Goal: Contribute content: Add original content to the website for others to see

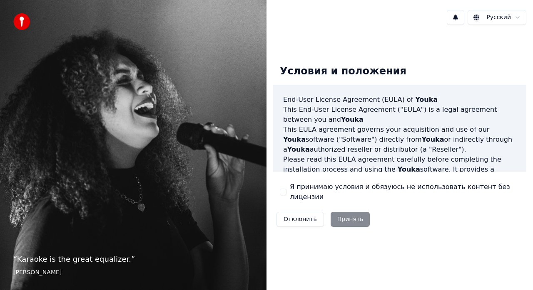
click at [283, 191] on button "Я принимаю условия и обязуюсь не использовать контент без лицензии" at bounding box center [283, 192] width 7 height 7
click at [339, 214] on button "Принять" at bounding box center [350, 219] width 40 height 15
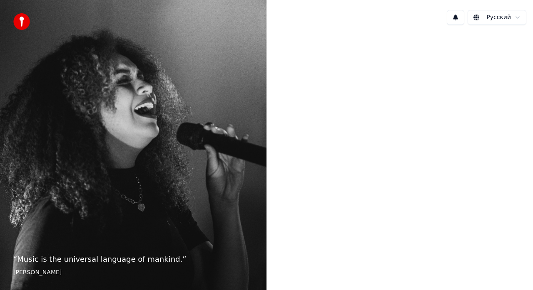
click at [292, 176] on div at bounding box center [399, 144] width 266 height 225
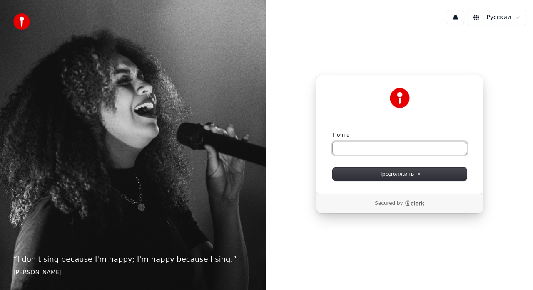
click at [357, 149] on input "Почта" at bounding box center [399, 148] width 134 height 12
type input "*"
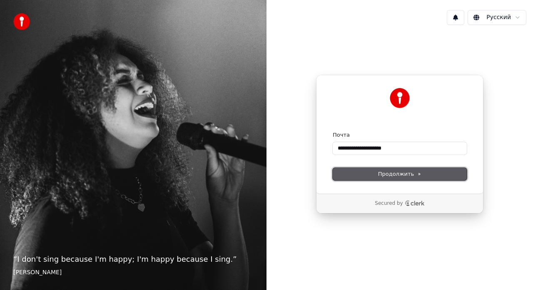
click at [382, 173] on span "Продолжить" at bounding box center [400, 174] width 44 height 7
type input "**********"
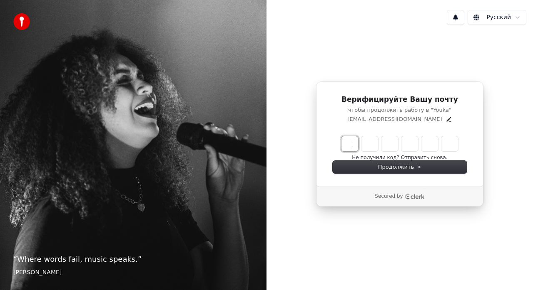
click at [349, 148] on input "Enter verification code" at bounding box center [407, 143] width 133 height 15
type input "******"
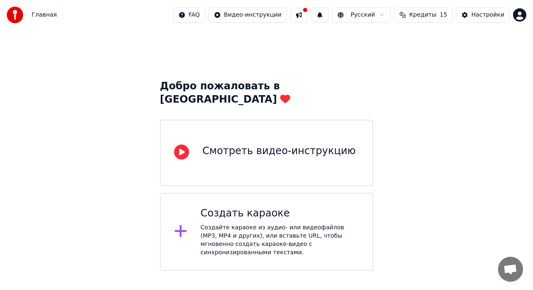
click at [254, 210] on div "Создать караоке Создайте караоке из аудио- или видеофайлов (MP3, MP4 и других),…" at bounding box center [280, 232] width 159 height 50
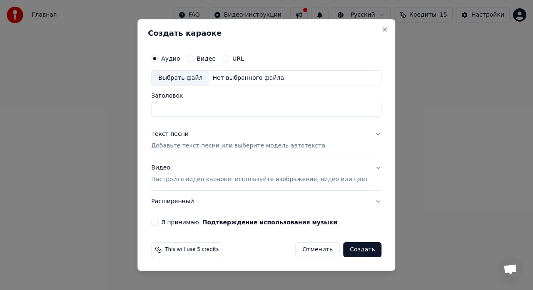
paste input "**********"
type input "**********"
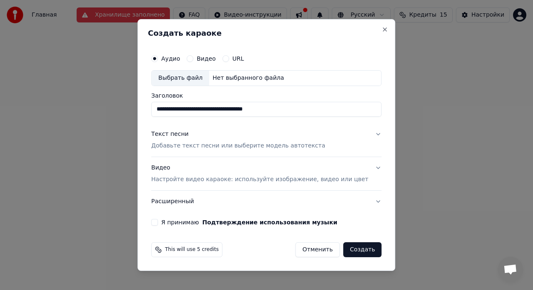
click at [228, 146] on p "Добавьте текст песни или выберите модель автотекста" at bounding box center [238, 146] width 174 height 8
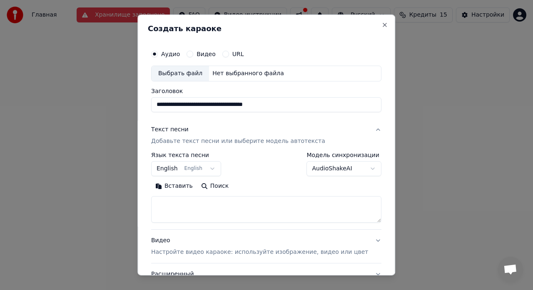
click at [209, 203] on textarea at bounding box center [266, 209] width 230 height 27
paste textarea "**********"
type textarea "**********"
click at [215, 168] on body "**********" at bounding box center [266, 135] width 533 height 271
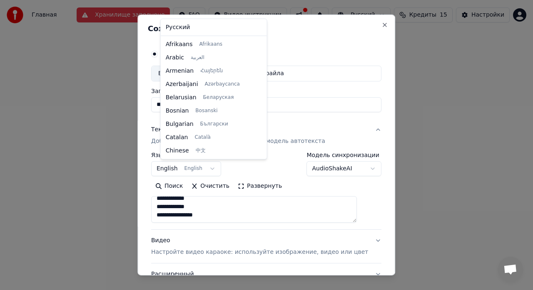
scroll to position [67, 0]
select select "**"
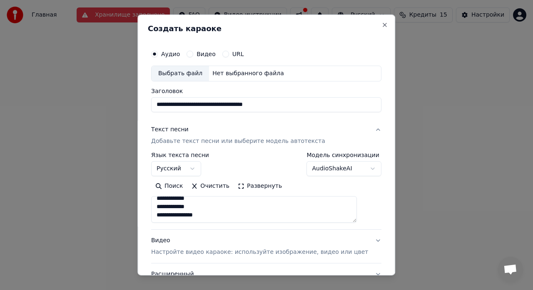
click at [197, 74] on div "Выбрать файл" at bounding box center [179, 73] width 57 height 15
type input "**********"
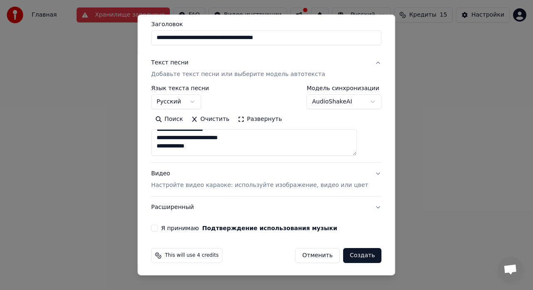
scroll to position [225, 0]
click at [361, 205] on button "Расширенный" at bounding box center [266, 208] width 230 height 22
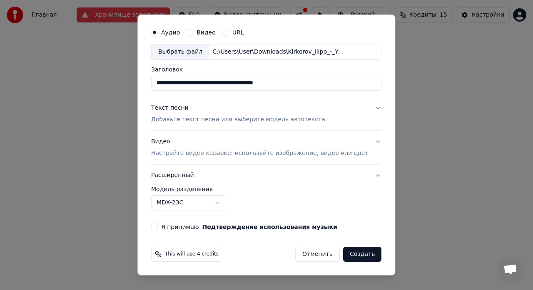
scroll to position [21, 0]
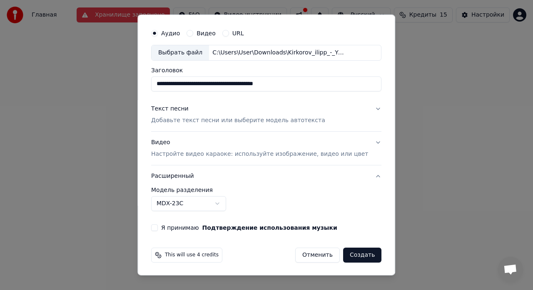
click at [362, 143] on button "Видео Настройте видео караоке: используйте изображение, видео или цвет" at bounding box center [266, 148] width 230 height 33
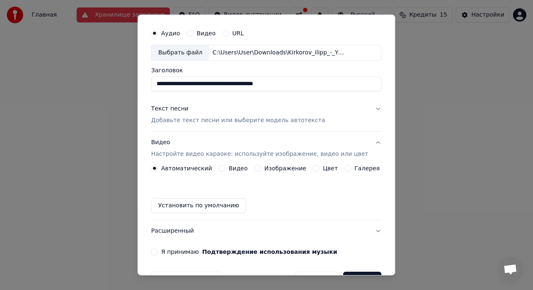
click at [254, 168] on button "Изображение" at bounding box center [257, 168] width 7 height 7
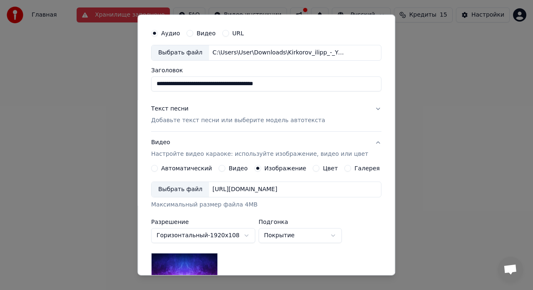
click at [193, 190] on div "Выбрать файл" at bounding box center [179, 189] width 57 height 15
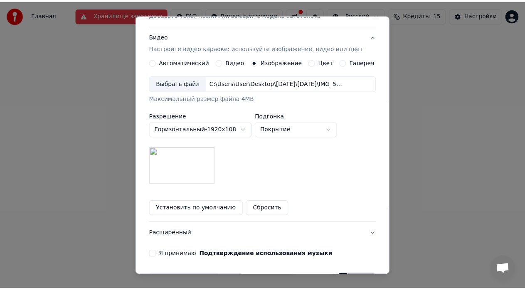
scroll to position [153, 0]
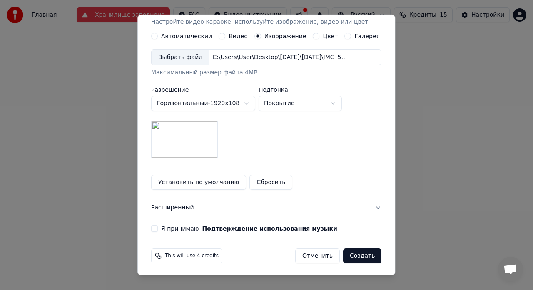
click at [348, 255] on button "Создать" at bounding box center [362, 256] width 38 height 15
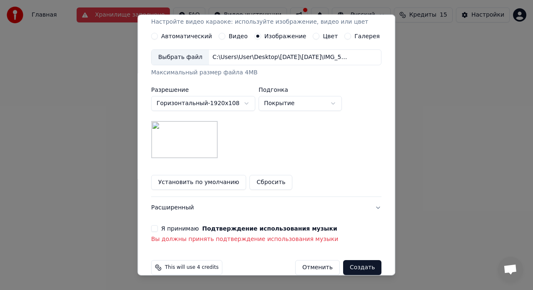
click at [158, 229] on button "Я принимаю Подтверждение использования музыки" at bounding box center [154, 228] width 7 height 7
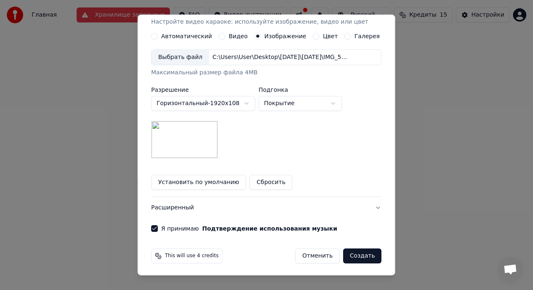
click at [352, 255] on button "Создать" at bounding box center [362, 256] width 38 height 15
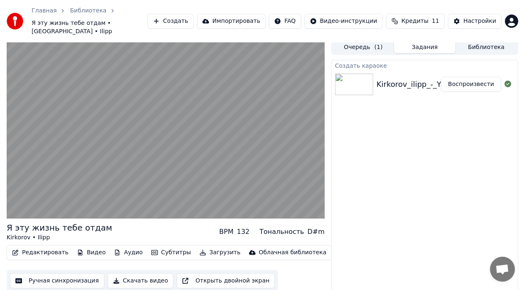
scroll to position [10, 0]
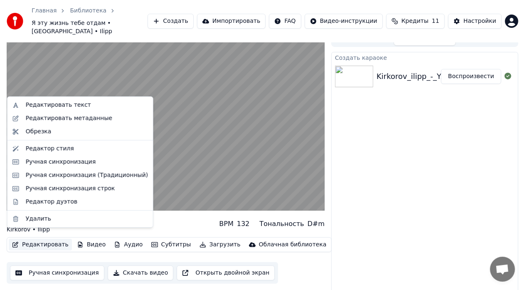
click at [52, 239] on button "Редактировать" at bounding box center [40, 245] width 63 height 12
click at [57, 101] on div "Редактировать текст" at bounding box center [58, 105] width 65 height 8
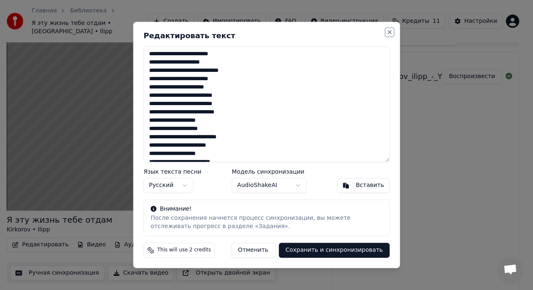
click at [389, 32] on button "Close" at bounding box center [389, 32] width 7 height 7
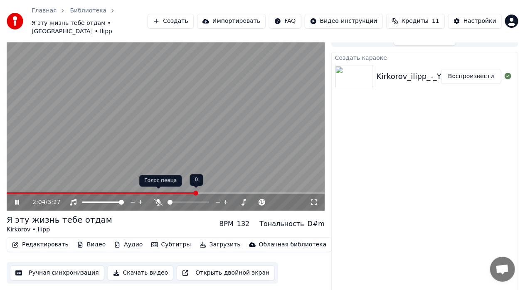
click at [158, 199] on icon at bounding box center [158, 202] width 8 height 7
click at [8, 193] on span at bounding box center [109, 194] width 204 height 2
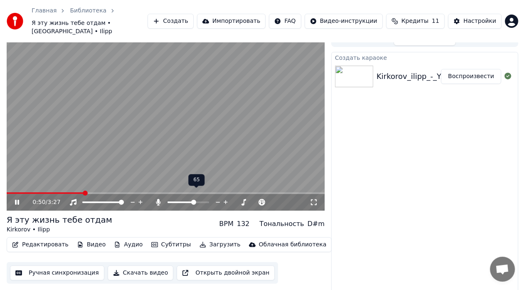
click at [195, 202] on span at bounding box center [181, 203] width 27 height 2
click at [197, 200] on span at bounding box center [195, 202] width 5 height 5
click at [314, 199] on icon at bounding box center [314, 202] width 8 height 7
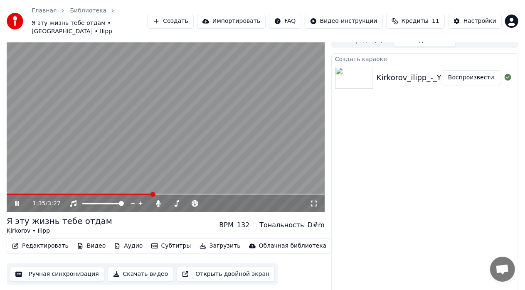
click at [17, 201] on icon at bounding box center [22, 204] width 19 height 7
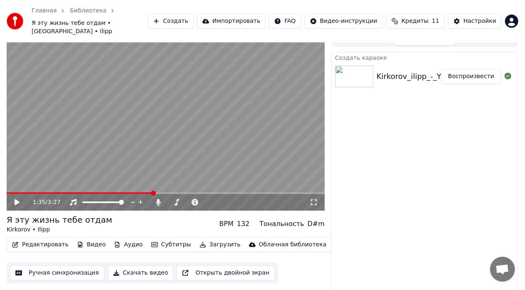
click at [391, 169] on div "Создать караоке Kirkorov_ilipp_-_YA_jetu_zhizn_tebe_otdam_9092 Воспроизвести" at bounding box center [425, 175] width 187 height 247
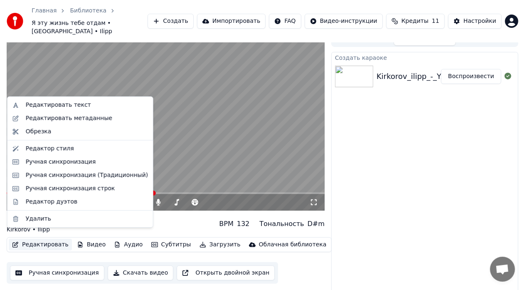
click at [50, 239] on button "Редактировать" at bounding box center [40, 245] width 63 height 12
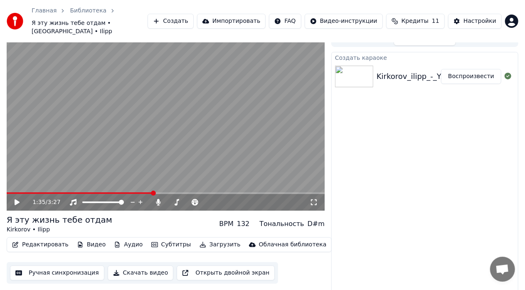
click at [17, 226] on div "Kirkorov • Ilipp" at bounding box center [60, 230] width 106 height 8
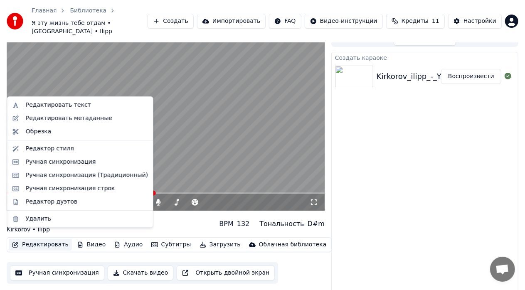
click at [33, 239] on button "Редактировать" at bounding box center [40, 245] width 63 height 12
click at [54, 151] on div "Редактор стиля" at bounding box center [50, 149] width 48 height 8
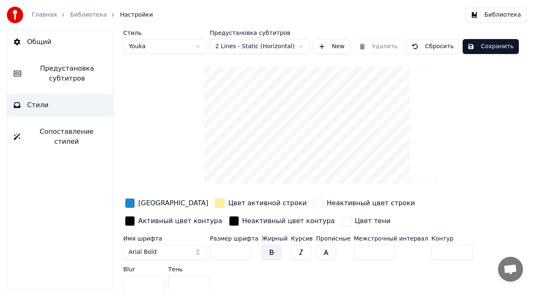
click at [130, 203] on div "button" at bounding box center [130, 203] width 10 height 10
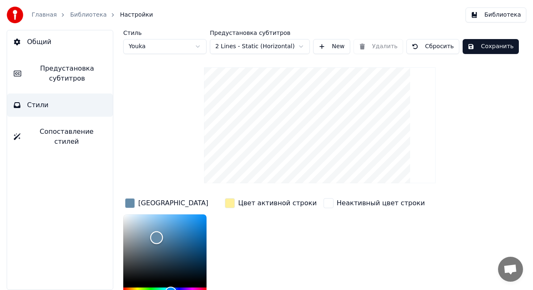
click at [156, 237] on div "Color" at bounding box center [164, 249] width 83 height 68
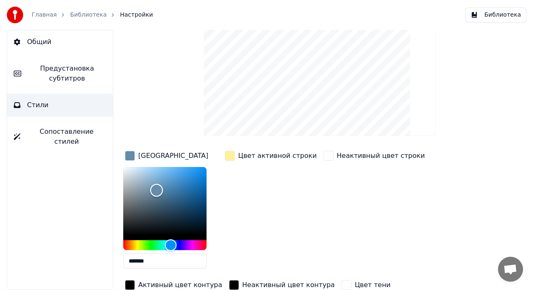
scroll to position [51, 0]
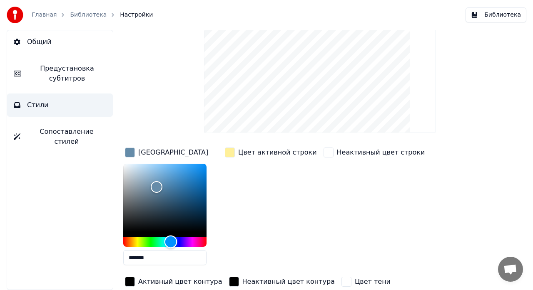
type input "*******"
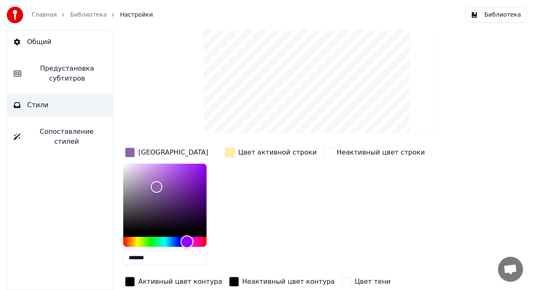
click at [187, 242] on div "Hue" at bounding box center [164, 242] width 83 height 10
click at [230, 153] on div "button" at bounding box center [230, 153] width 10 height 10
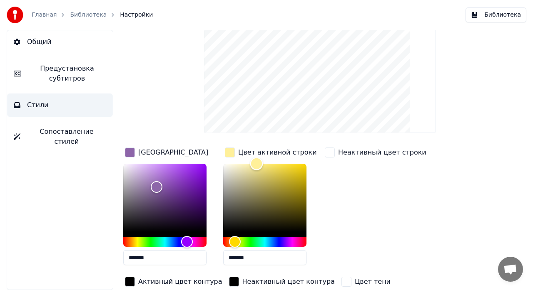
click at [228, 168] on div "Color" at bounding box center [264, 198] width 83 height 68
click at [237, 168] on div "Color" at bounding box center [264, 198] width 83 height 68
click at [248, 221] on div "Color" at bounding box center [264, 198] width 83 height 68
click at [252, 183] on div "Color" at bounding box center [264, 198] width 83 height 68
click at [247, 166] on div "Color" at bounding box center [264, 198] width 83 height 68
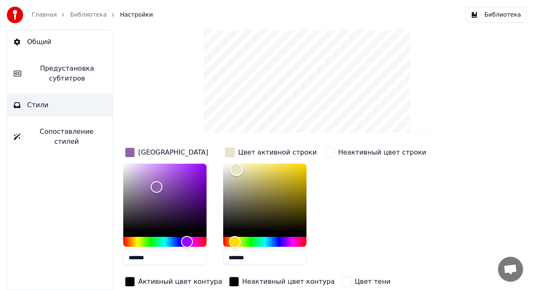
click at [236, 169] on div "Color" at bounding box center [264, 198] width 83 height 68
type input "*******"
click at [228, 169] on div "Color" at bounding box center [264, 198] width 83 height 68
click at [329, 156] on div "button" at bounding box center [330, 153] width 10 height 10
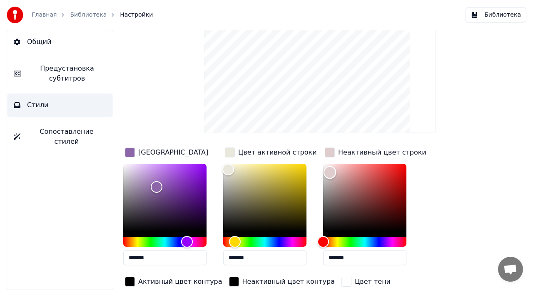
click at [330, 172] on div "Color" at bounding box center [364, 198] width 83 height 68
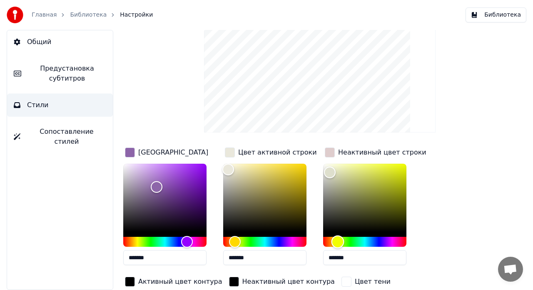
click at [337, 244] on div "Hue" at bounding box center [364, 242] width 83 height 10
click at [369, 179] on div "Color" at bounding box center [364, 198] width 83 height 68
type input "*******"
click at [326, 167] on div "Color" at bounding box center [364, 198] width 83 height 68
click at [434, 188] on div "Цвет заливки ******* Цвет активной строки ******* Неактивный цвет строки ******…" at bounding box center [309, 218] width 373 height 144
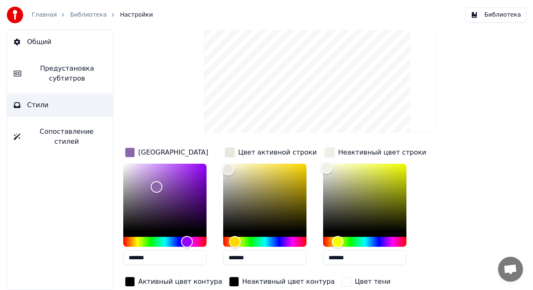
click at [165, 102] on div "Стиль Youka Предустановка субтитров 2 Lines - Static (Horizontal) New Удалить С…" at bounding box center [319, 167] width 393 height 376
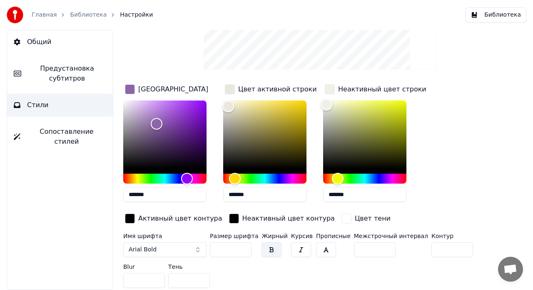
scroll to position [0, 0]
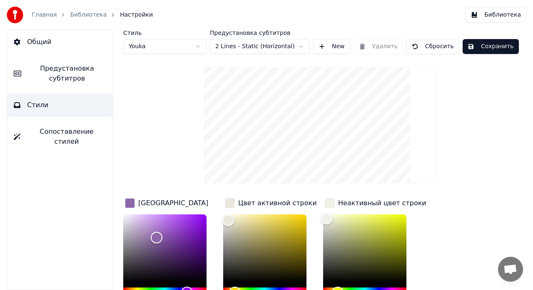
click at [480, 46] on button "Сохранить" at bounding box center [490, 46] width 56 height 15
click at [63, 74] on span "Предустановка субтитров" at bounding box center [67, 74] width 78 height 20
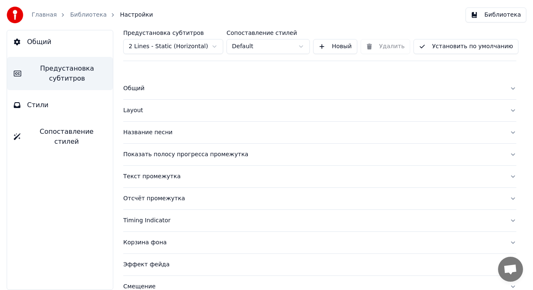
click at [163, 133] on div "Название песни" at bounding box center [312, 133] width 379 height 8
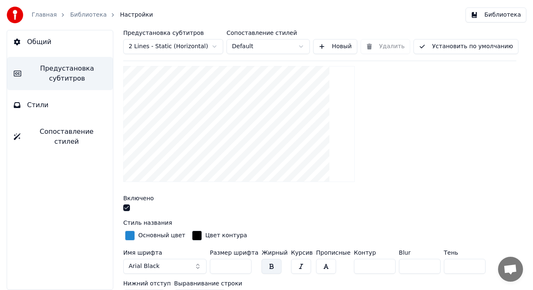
scroll to position [95, 0]
click at [131, 237] on div "button" at bounding box center [130, 236] width 10 height 10
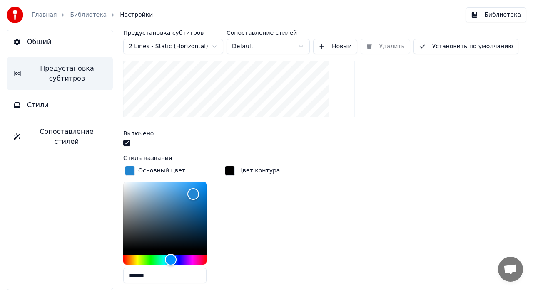
scroll to position [161, 0]
type input "*******"
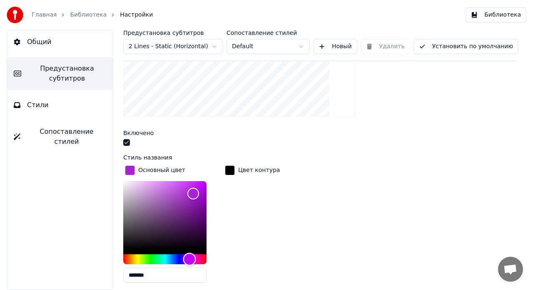
click at [189, 260] on div "Hue" at bounding box center [164, 260] width 83 height 10
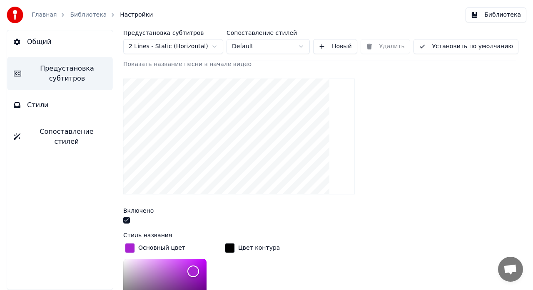
scroll to position [119, 0]
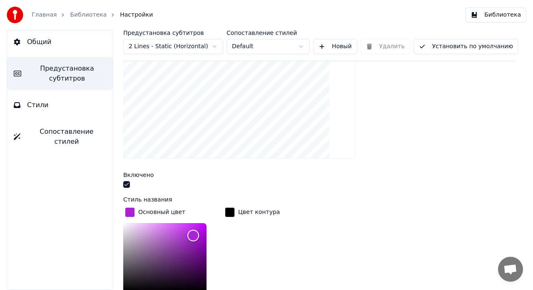
click at [53, 105] on button "Стили" at bounding box center [60, 105] width 106 height 23
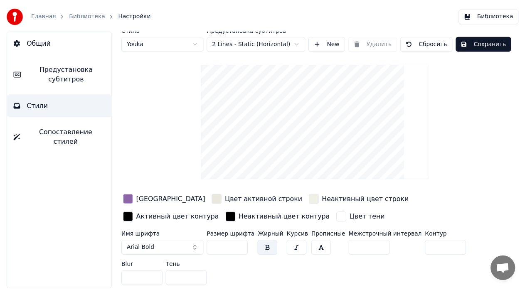
scroll to position [0, 0]
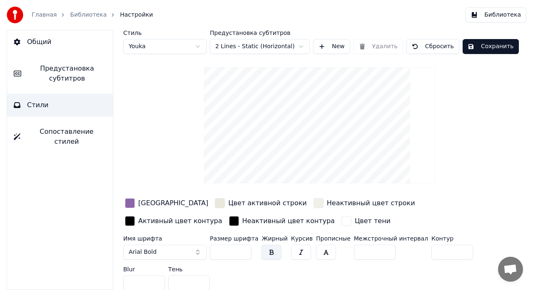
click at [86, 132] on span "Сопоставление стилей" at bounding box center [66, 137] width 79 height 20
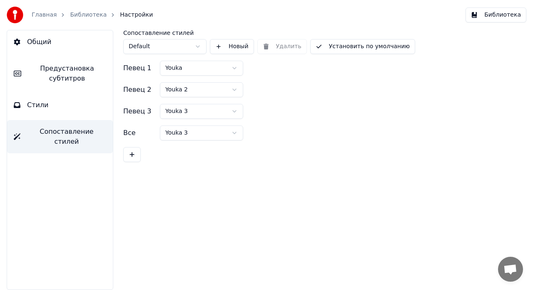
click at [46, 41] on span "Общий" at bounding box center [39, 42] width 24 height 10
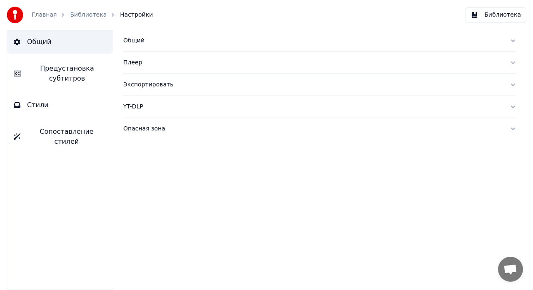
click at [81, 15] on link "Библиотека" at bounding box center [88, 15] width 37 height 8
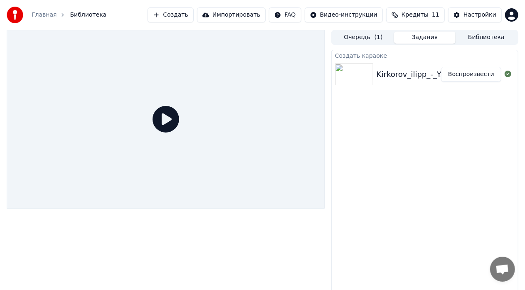
click at [167, 119] on icon at bounding box center [166, 119] width 27 height 27
click at [461, 75] on button "Воспроизвести" at bounding box center [471, 74] width 60 height 15
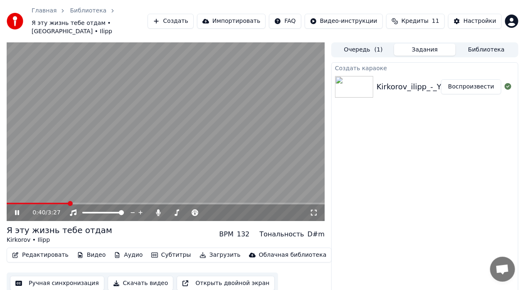
click at [18, 211] on icon at bounding box center [17, 213] width 4 height 5
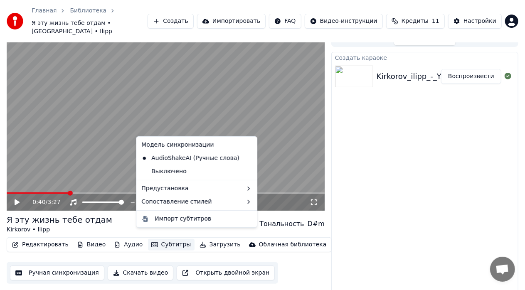
click at [156, 239] on button "Субтитры" at bounding box center [171, 245] width 47 height 12
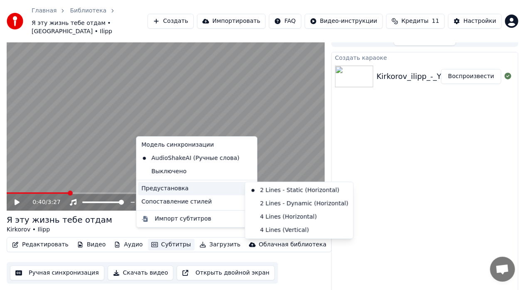
click at [169, 189] on div "Предустановка" at bounding box center [196, 188] width 117 height 13
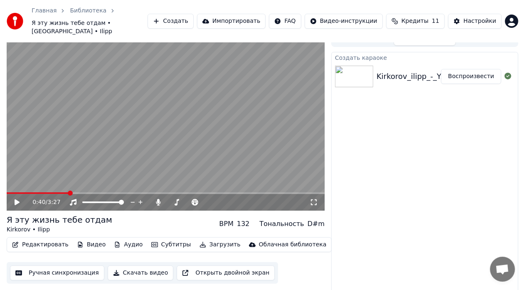
click at [374, 207] on div "Создать караоке Kirkorov_ilipp_-_YA_jetu_zhizn_tebe_otdam_9092 Воспроизвести" at bounding box center [425, 175] width 187 height 247
click at [33, 226] on div "Kirkorov • Ilipp" at bounding box center [60, 230] width 106 height 8
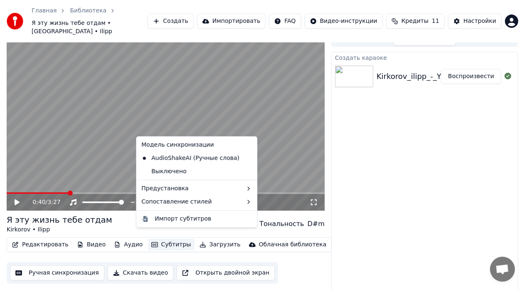
click at [165, 239] on button "Субтитры" at bounding box center [171, 245] width 47 height 12
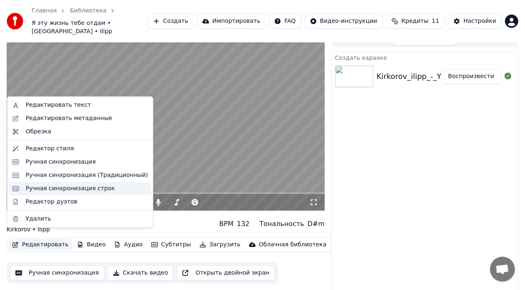
click at [54, 189] on div "Ручная синхронизация строк" at bounding box center [70, 189] width 89 height 8
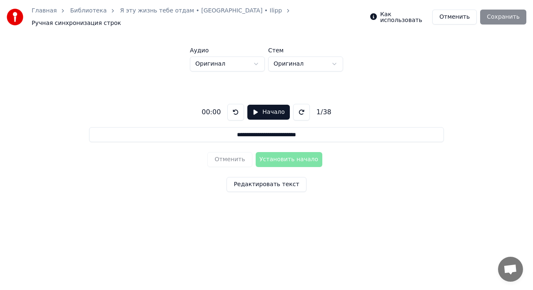
click at [260, 109] on button "Начало" at bounding box center [268, 112] width 42 height 15
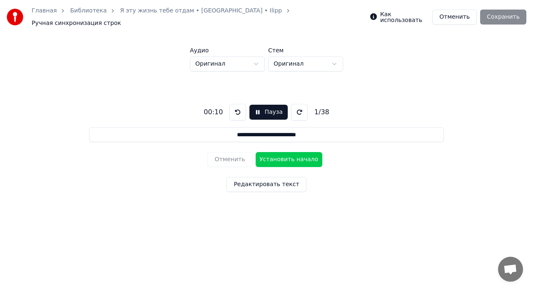
click at [296, 110] on button at bounding box center [299, 112] width 17 height 17
click at [263, 181] on button "Редактировать текст" at bounding box center [265, 184] width 79 height 15
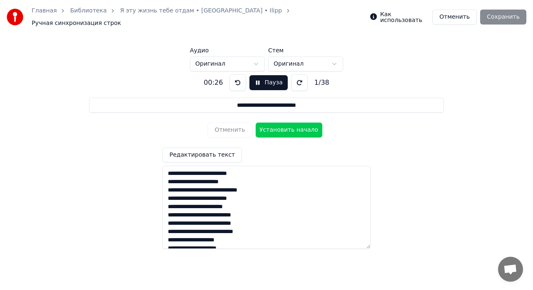
click at [257, 77] on button "Пауза" at bounding box center [268, 82] width 38 height 15
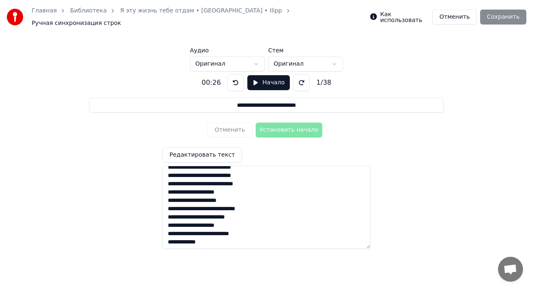
scroll to position [48, 0]
click at [261, 79] on button "Начало" at bounding box center [268, 82] width 42 height 15
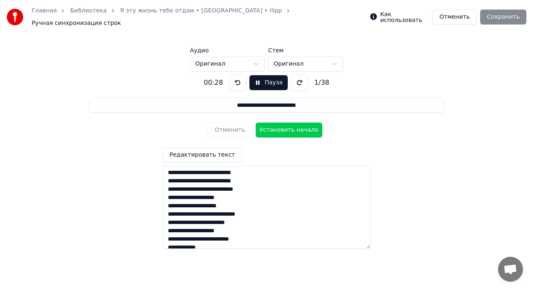
scroll to position [42, 0]
click at [254, 187] on textarea "**********" at bounding box center [266, 207] width 208 height 83
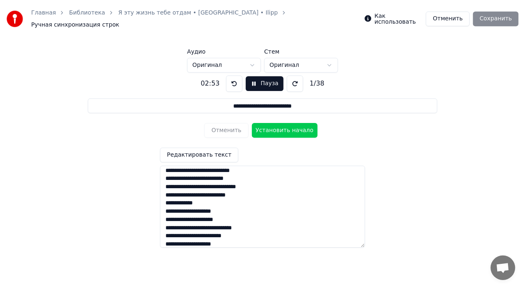
scroll to position [0, 0]
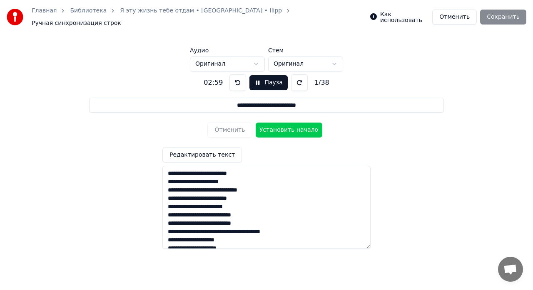
click at [167, 171] on textarea "**********" at bounding box center [266, 207] width 208 height 83
type textarea "**********"
click at [280, 128] on button "Установить начало" at bounding box center [288, 130] width 67 height 15
click at [280, 128] on button "Установить конец" at bounding box center [288, 130] width 67 height 15
type input "**********"
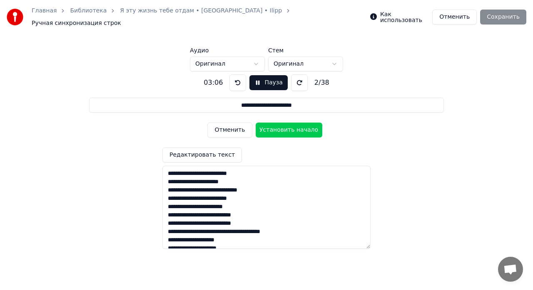
click at [256, 79] on button "Пауза" at bounding box center [268, 82] width 38 height 15
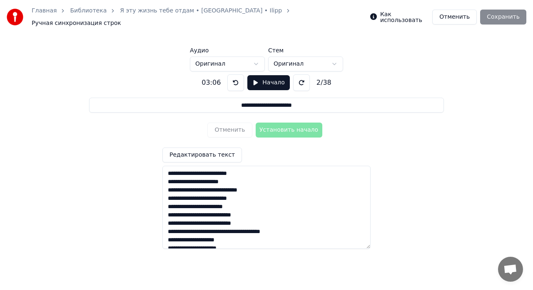
click at [504, 15] on div "Как использовать Отменить Сохранить" at bounding box center [448, 17] width 156 height 15
click at [207, 152] on button "Редактировать текст" at bounding box center [201, 155] width 79 height 15
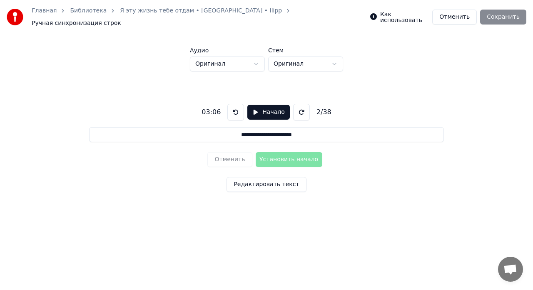
click at [498, 15] on div "Как использовать Отменить Сохранить" at bounding box center [448, 17] width 156 height 15
click at [264, 107] on button "Начало" at bounding box center [268, 112] width 42 height 15
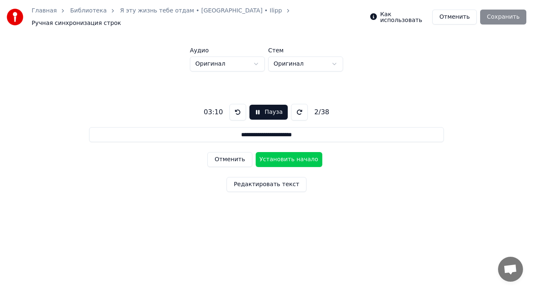
click at [270, 181] on button "Редактировать текст" at bounding box center [265, 184] width 79 height 15
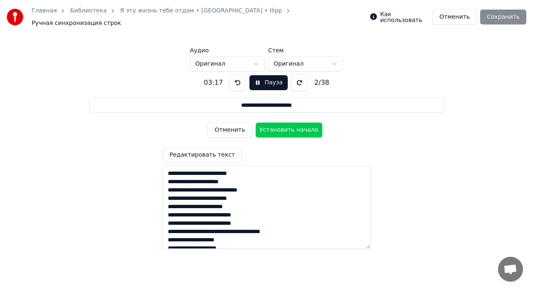
click at [255, 80] on button "Пауза" at bounding box center [268, 82] width 38 height 15
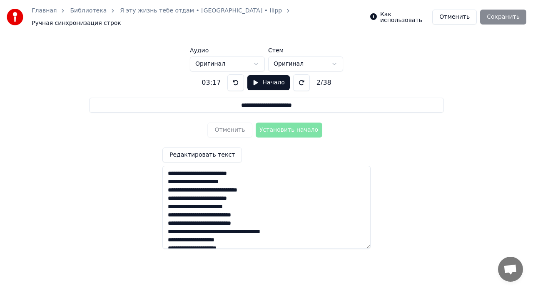
click at [234, 81] on button at bounding box center [235, 82] width 17 height 17
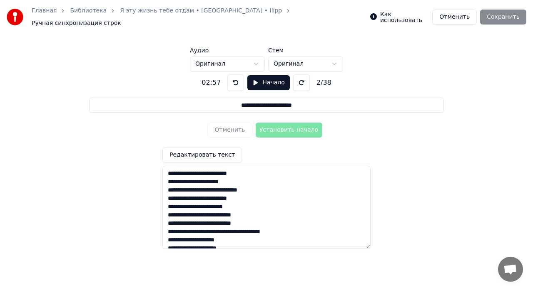
click at [234, 81] on button at bounding box center [235, 82] width 17 height 17
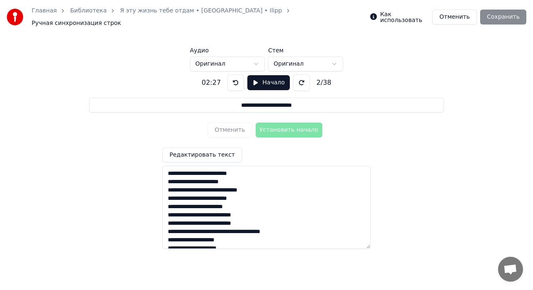
click at [234, 81] on button at bounding box center [235, 82] width 17 height 17
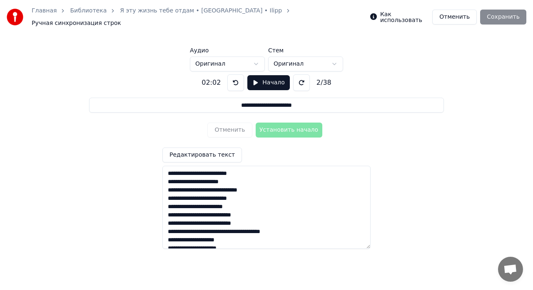
click at [234, 81] on button at bounding box center [235, 82] width 17 height 17
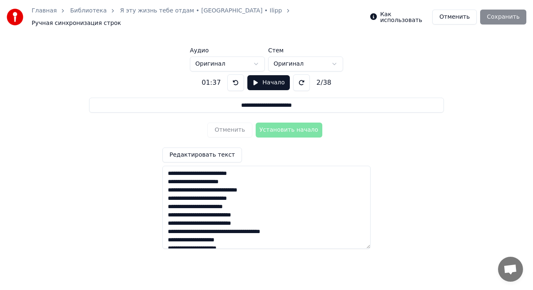
click at [234, 81] on button at bounding box center [235, 82] width 17 height 17
click at [296, 77] on button at bounding box center [301, 82] width 17 height 17
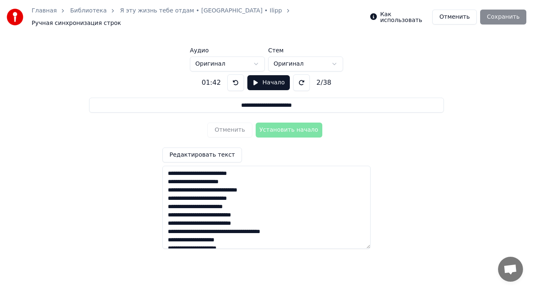
click at [296, 77] on button at bounding box center [301, 82] width 17 height 17
click at [231, 77] on button at bounding box center [235, 82] width 17 height 17
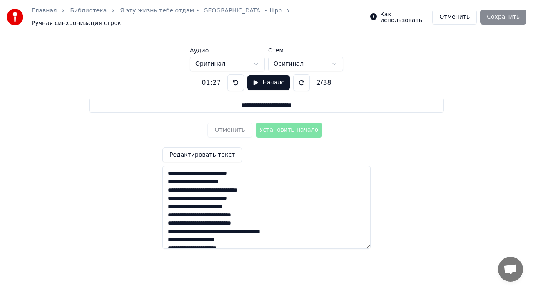
click at [231, 77] on button at bounding box center [235, 82] width 17 height 17
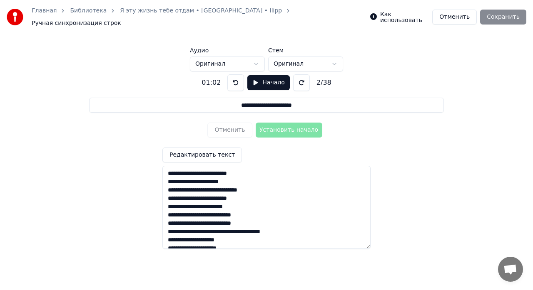
click at [231, 77] on button at bounding box center [235, 82] width 17 height 17
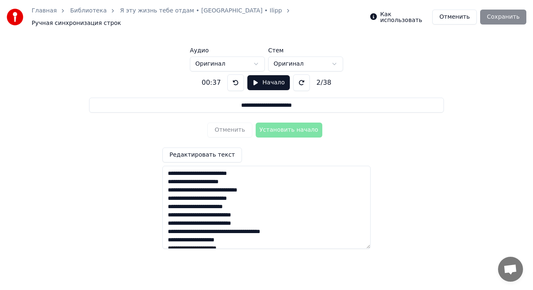
click at [231, 77] on button at bounding box center [235, 82] width 17 height 17
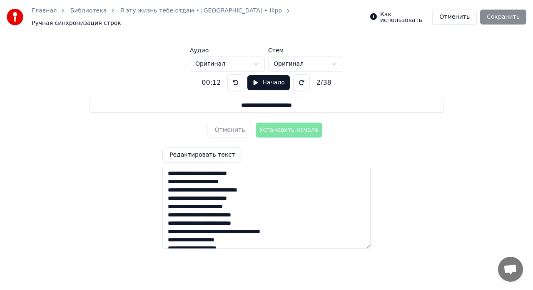
click at [231, 77] on button at bounding box center [235, 82] width 17 height 17
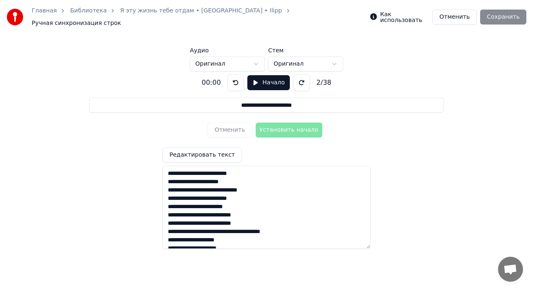
click at [231, 77] on button at bounding box center [235, 82] width 17 height 17
click at [497, 12] on div "Как использовать Отменить Сохранить" at bounding box center [448, 17] width 156 height 15
click at [213, 151] on button "Редактировать текст" at bounding box center [201, 155] width 79 height 15
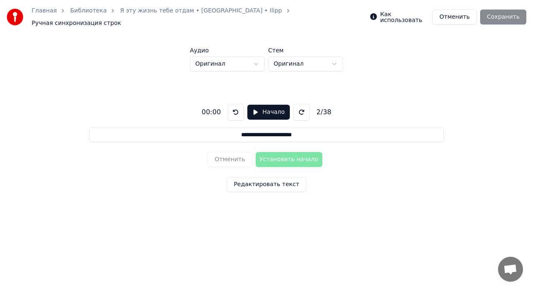
click at [502, 15] on div "Как использовать Отменить Сохранить" at bounding box center [448, 17] width 156 height 15
click at [87, 14] on link "Библиотека" at bounding box center [88, 11] width 37 height 8
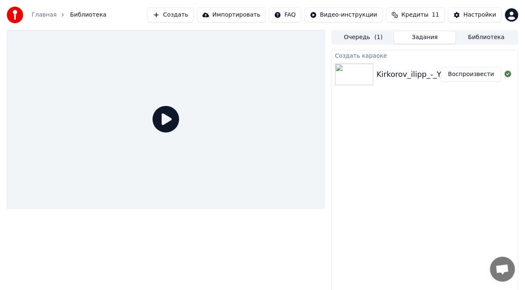
click at [460, 74] on button "Воспроизвести" at bounding box center [471, 74] width 60 height 15
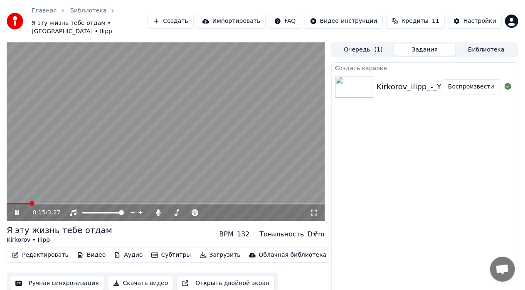
click at [314, 210] on icon at bounding box center [314, 213] width 8 height 7
click at [20, 210] on icon at bounding box center [22, 213] width 19 height 7
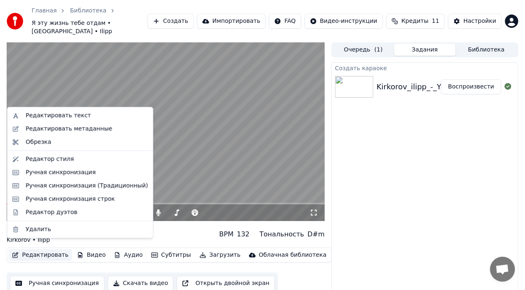
click at [44, 250] on button "Редактировать" at bounding box center [40, 256] width 63 height 12
click at [57, 173] on div "Ручная синхронизация" at bounding box center [61, 172] width 70 height 8
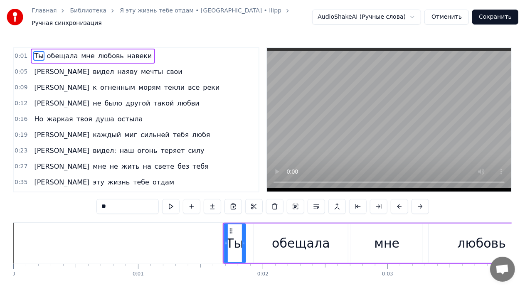
click at [360, 102] on video at bounding box center [389, 120] width 245 height 144
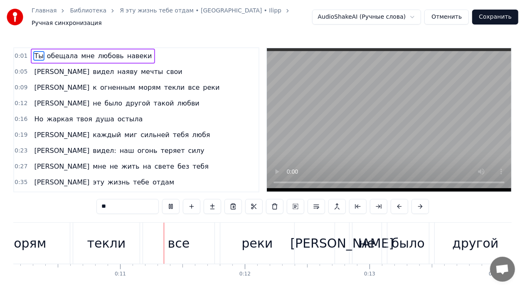
scroll to position [0, 1290]
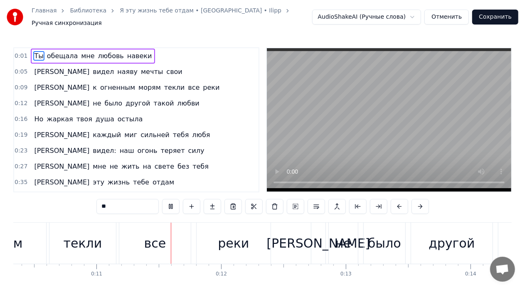
click at [187, 83] on span "все" at bounding box center [193, 88] width 13 height 10
type input "***"
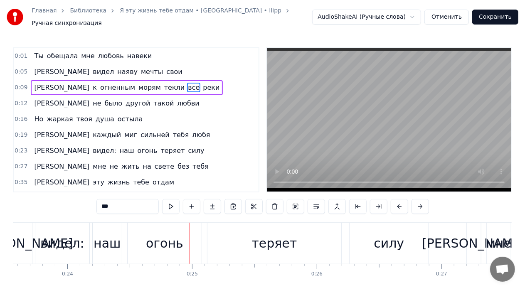
scroll to position [0, 3005]
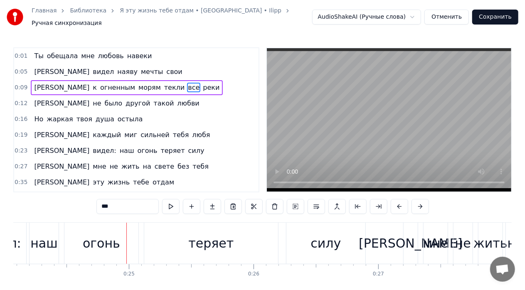
click at [59, 145] on div "Я видел: наш огонь теряет силу" at bounding box center [119, 151] width 177 height 15
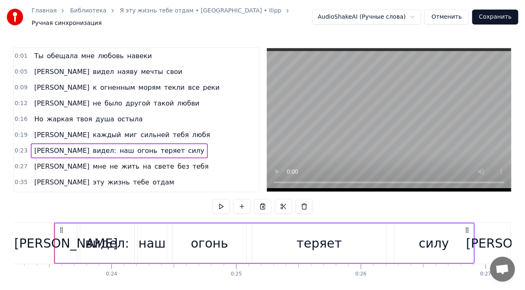
scroll to position [0, 2896]
click at [128, 241] on div "видел:" at bounding box center [108, 244] width 54 height 40
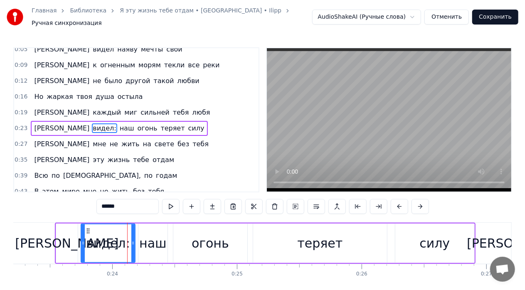
scroll to position [29, 0]
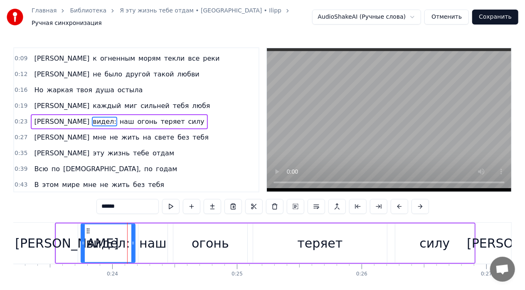
type input "***"
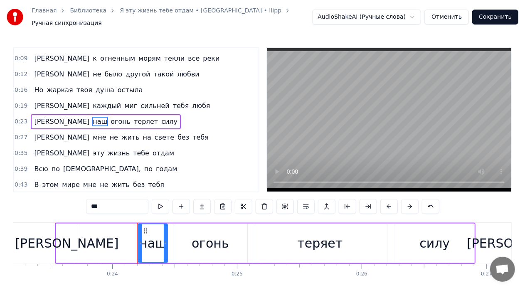
click at [105, 242] on div "Я наш огонь теряет силу" at bounding box center [265, 243] width 421 height 41
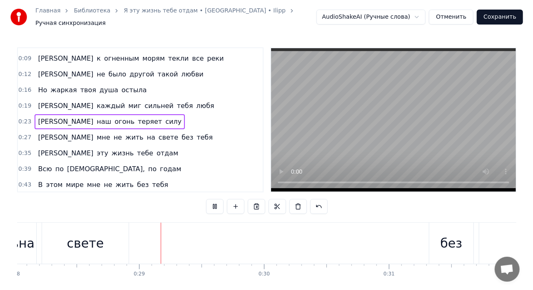
scroll to position [0, 3500]
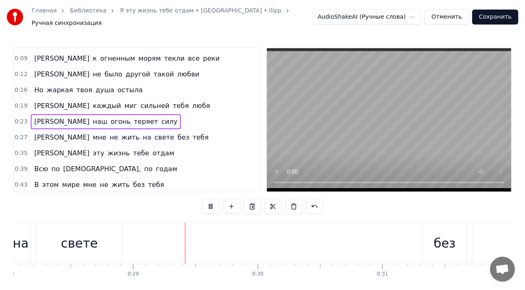
click at [457, 15] on button "Отменить" at bounding box center [447, 17] width 45 height 15
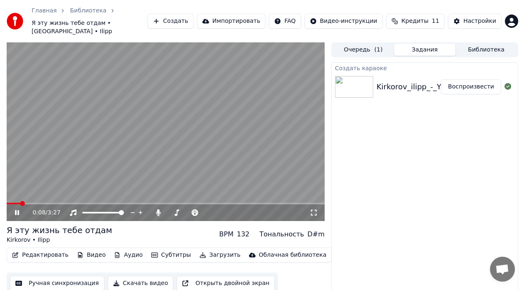
click at [390, 81] on div "Kirkorov_ilipp_-_YA_jetu_zhizn_tebe_otdam_9092" at bounding box center [468, 87] width 182 height 12
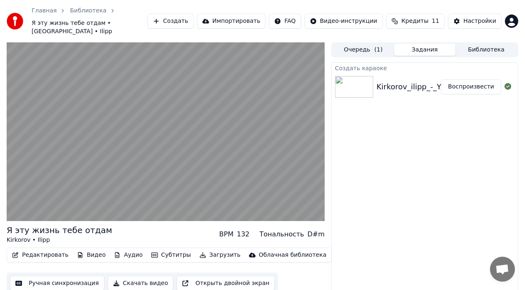
click at [390, 81] on div "Kirkorov_ilipp_-_YA_jetu_zhizn_tebe_otdam_9092" at bounding box center [468, 87] width 182 height 12
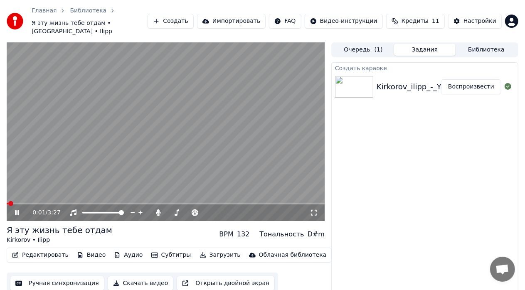
click at [7, 203] on span at bounding box center [8, 204] width 2 height 2
click at [311, 210] on icon at bounding box center [314, 213] width 6 height 6
click at [16, 211] on icon at bounding box center [17, 213] width 4 height 5
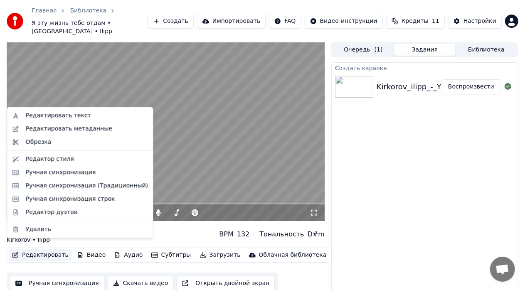
click at [43, 250] on button "Редактировать" at bounding box center [40, 256] width 63 height 12
click at [61, 117] on div "Редактировать текст" at bounding box center [58, 115] width 65 height 8
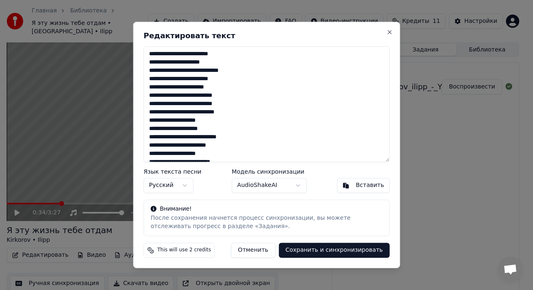
click at [171, 105] on textarea "**********" at bounding box center [267, 104] width 246 height 116
click at [212, 114] on textarea "**********" at bounding box center [267, 104] width 246 height 116
click at [240, 111] on textarea "**********" at bounding box center [267, 104] width 246 height 116
type textarea "**********"
click at [310, 251] on button "Сохранить и синхронизировать" at bounding box center [333, 250] width 111 height 15
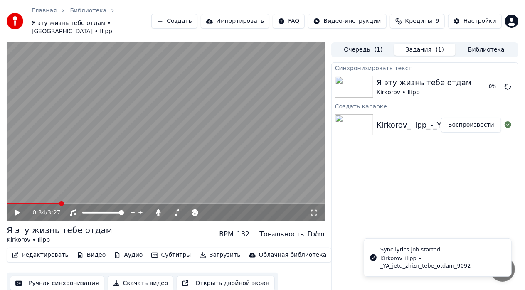
click at [8, 194] on video at bounding box center [166, 131] width 318 height 179
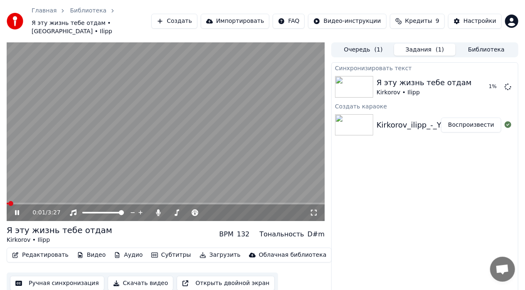
click at [8, 203] on span at bounding box center [8, 204] width 2 height 2
click at [314, 209] on div "0:02 / 3:27" at bounding box center [166, 213] width 312 height 8
click at [313, 210] on icon at bounding box center [314, 213] width 8 height 7
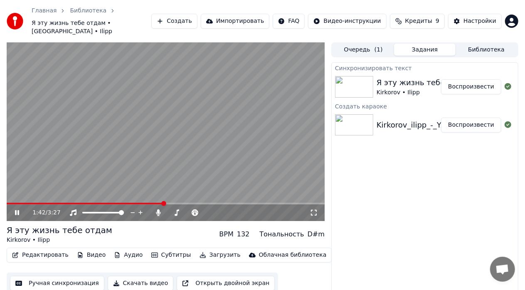
click at [17, 210] on icon at bounding box center [22, 213] width 19 height 7
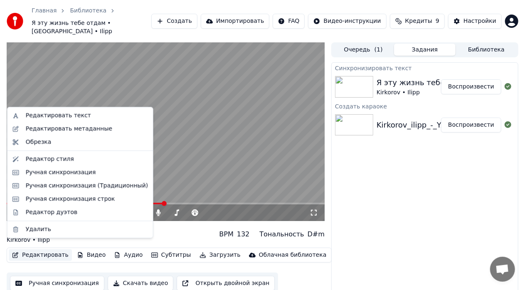
click at [41, 250] on button "Редактировать" at bounding box center [40, 256] width 63 height 12
click at [52, 115] on div "Редактировать текст" at bounding box center [58, 115] width 65 height 8
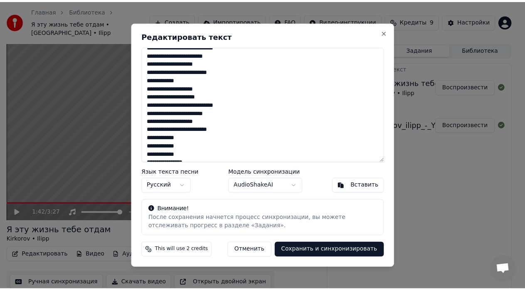
scroll to position [215, 0]
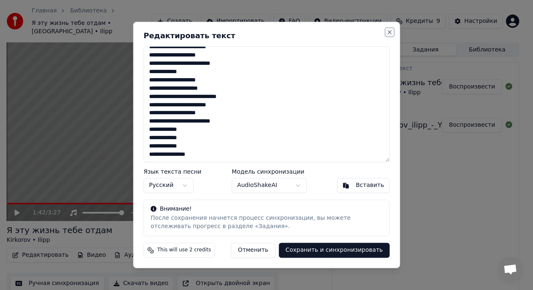
click at [387, 32] on button "Close" at bounding box center [389, 32] width 7 height 7
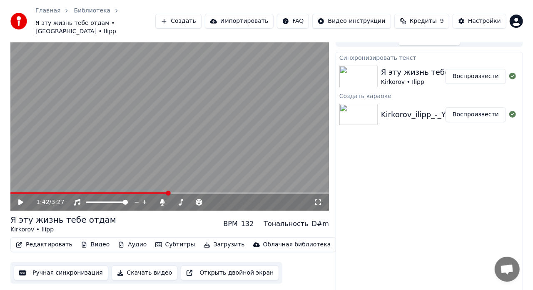
scroll to position [0, 0]
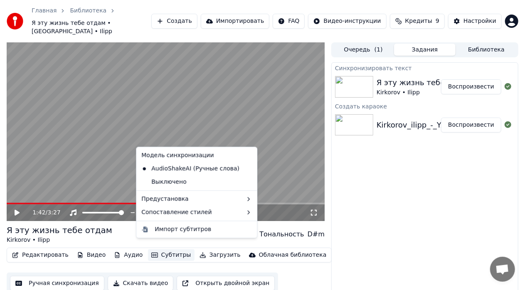
click at [159, 250] on button "Субтитры" at bounding box center [171, 256] width 47 height 12
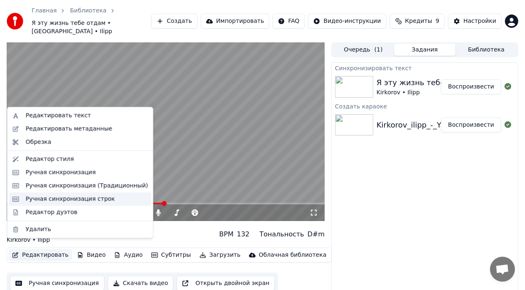
click at [60, 199] on div "Ручная синхронизация строк" at bounding box center [70, 199] width 89 height 8
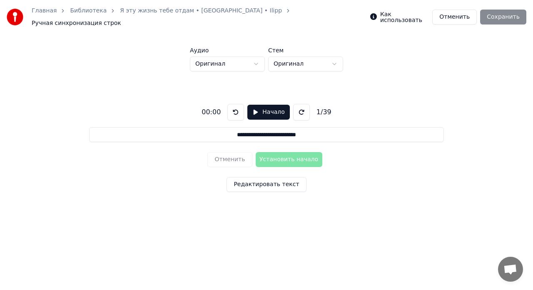
click at [255, 183] on button "Редактировать текст" at bounding box center [265, 184] width 79 height 15
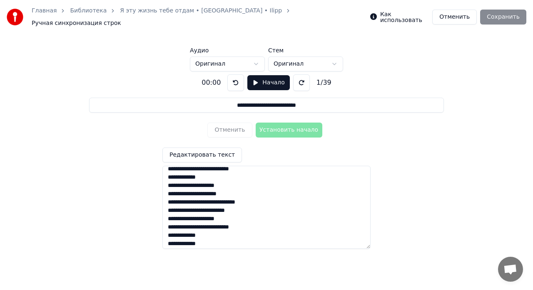
scroll to position [248, 0]
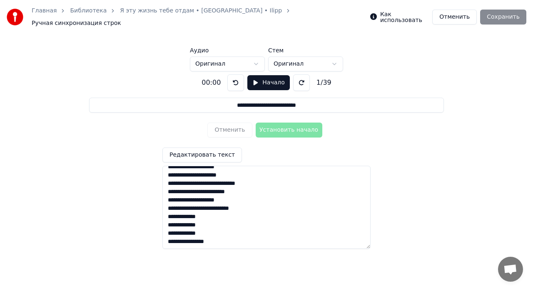
click at [86, 14] on link "Библиотека" at bounding box center [88, 11] width 37 height 8
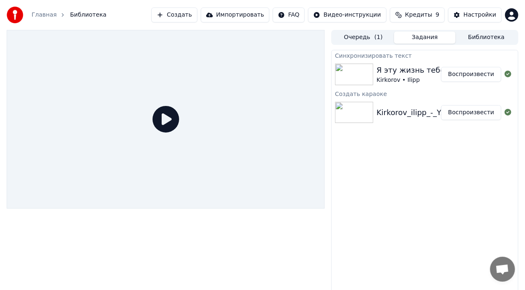
click at [164, 121] on icon at bounding box center [166, 119] width 27 height 27
click at [468, 114] on button "Воспроизвести" at bounding box center [471, 112] width 60 height 15
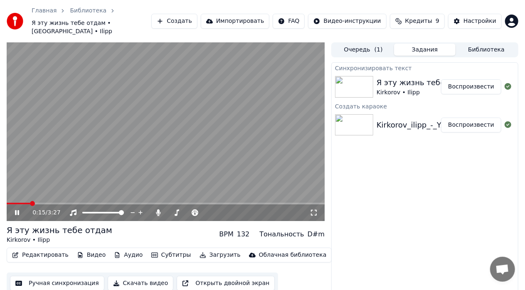
click at [16, 211] on icon at bounding box center [17, 213] width 4 height 5
click at [63, 225] on div "Я эту жизнь тебе отдам" at bounding box center [60, 231] width 106 height 12
click at [40, 236] on div "Kirkorov • Ilipp" at bounding box center [60, 240] width 106 height 8
click at [22, 236] on div "Kirkorov • Ilipp" at bounding box center [60, 240] width 106 height 8
click at [114, 22] on span "Я эту жизнь тебе отдам • [GEOGRAPHIC_DATA] • Ilipp" at bounding box center [92, 27] width 120 height 17
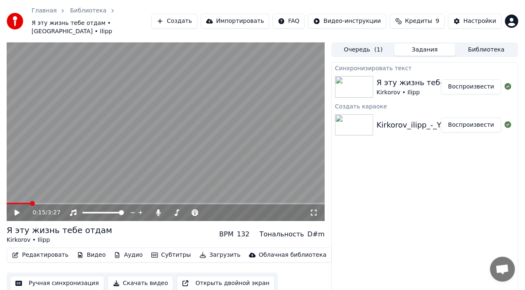
click at [114, 22] on span "Я эту жизнь тебе отдам • [GEOGRAPHIC_DATA] • Ilipp" at bounding box center [92, 27] width 120 height 17
click at [45, 250] on button "Редактировать" at bounding box center [40, 256] width 63 height 12
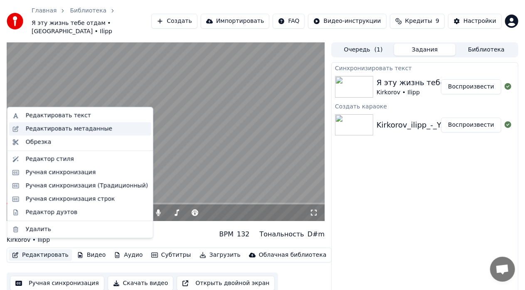
click at [64, 129] on div "Редактировать метаданные" at bounding box center [69, 129] width 87 height 8
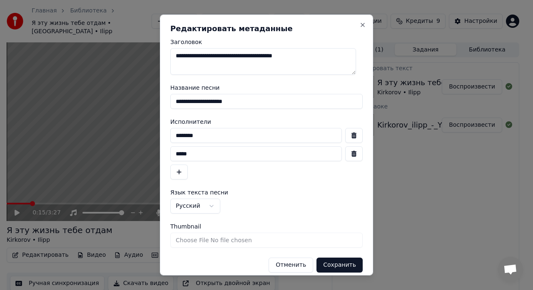
click at [209, 136] on input "********" at bounding box center [255, 135] width 171 height 15
type input "*"
type input "******"
click at [197, 156] on input "*****" at bounding box center [255, 153] width 171 height 15
type input "*"
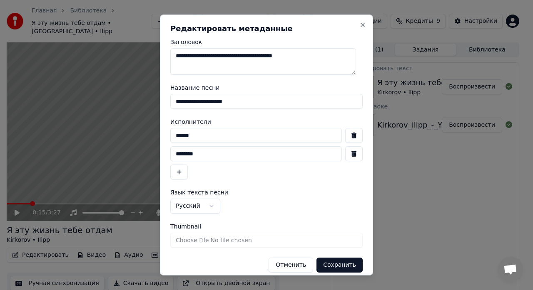
type input "********"
click at [176, 102] on input "**********" at bounding box center [266, 101] width 192 height 15
click at [305, 55] on textarea "**********" at bounding box center [263, 61] width 186 height 27
drag, startPoint x: 305, startPoint y: 55, endPoint x: 168, endPoint y: 54, distance: 137.3
click at [168, 54] on div "**********" at bounding box center [266, 145] width 213 height 261
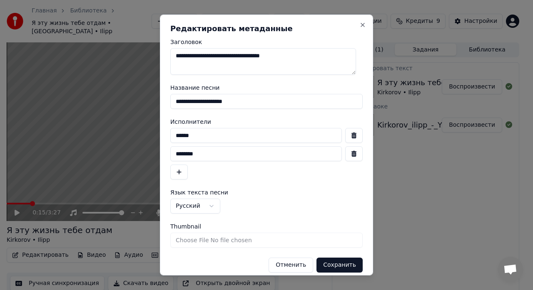
type textarea "**********"
click at [328, 265] on button "Сохранить" at bounding box center [339, 265] width 46 height 15
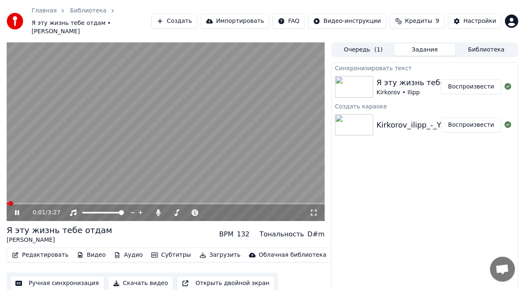
click at [8, 203] on span at bounding box center [8, 204] width 2 height 2
click at [17, 211] on icon at bounding box center [17, 213] width 4 height 5
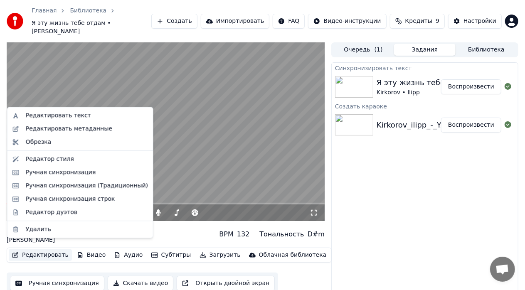
click at [43, 250] on button "Редактировать" at bounding box center [40, 256] width 63 height 12
click at [49, 129] on div "Редактировать метаданные" at bounding box center [69, 129] width 87 height 8
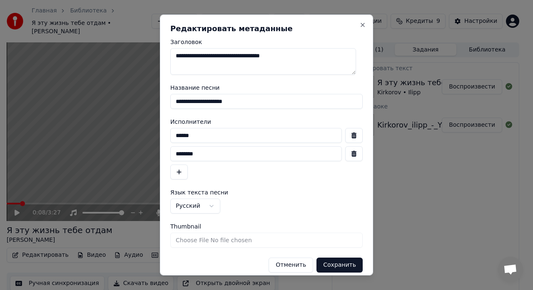
click at [216, 136] on input "******" at bounding box center [255, 135] width 171 height 15
type input "**********"
click at [206, 157] on input "********" at bounding box center [255, 153] width 171 height 15
type input "*"
click at [327, 265] on button "Сохранить" at bounding box center [339, 265] width 46 height 15
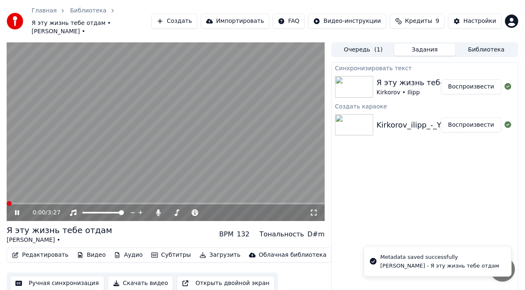
click at [7, 203] on span at bounding box center [7, 204] width 0 height 2
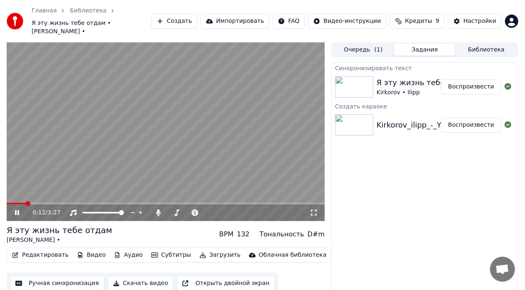
click at [16, 211] on icon at bounding box center [17, 213] width 4 height 5
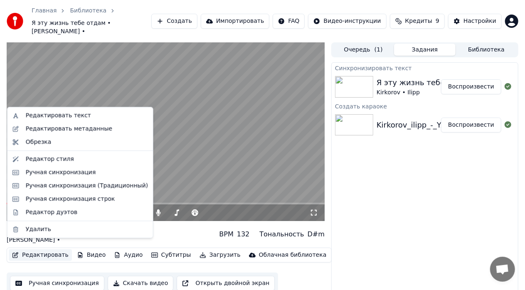
click at [35, 250] on button "Редактировать" at bounding box center [40, 256] width 63 height 12
click at [50, 128] on div "Редактировать метаданные" at bounding box center [69, 129] width 87 height 8
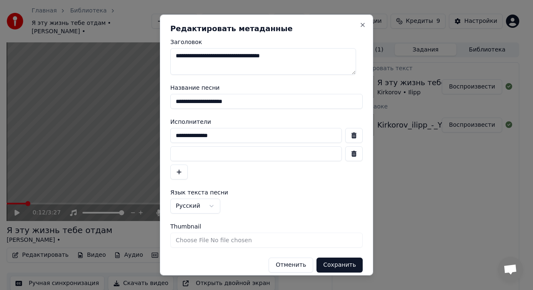
click at [176, 102] on input "**********" at bounding box center [266, 101] width 192 height 15
click at [346, 136] on button "button" at bounding box center [353, 135] width 17 height 15
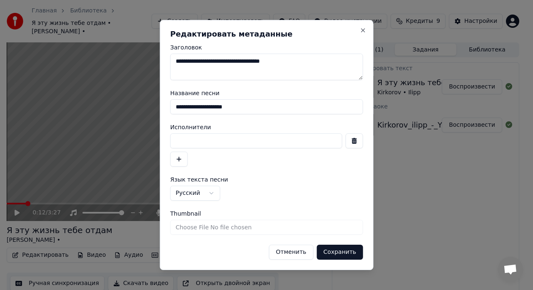
click at [248, 140] on input at bounding box center [256, 141] width 172 height 15
type input "*"
type input "**********"
click at [334, 250] on button "Сохранить" at bounding box center [340, 252] width 46 height 15
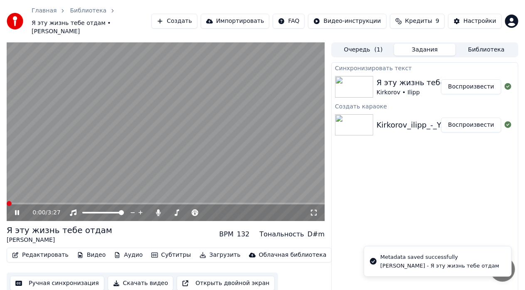
click at [7, 203] on span at bounding box center [7, 204] width 0 height 2
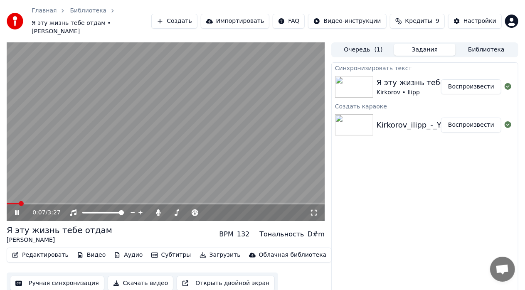
click at [17, 210] on icon at bounding box center [22, 213] width 19 height 7
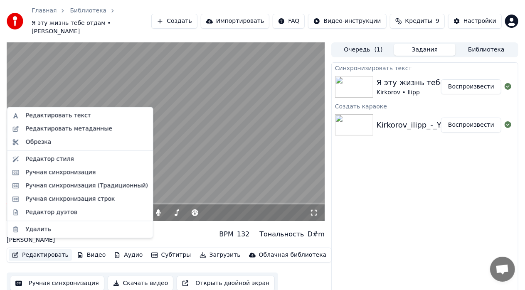
click at [38, 250] on button "Редактировать" at bounding box center [40, 256] width 63 height 12
click at [60, 129] on div "Редактировать метаданные" at bounding box center [69, 129] width 87 height 8
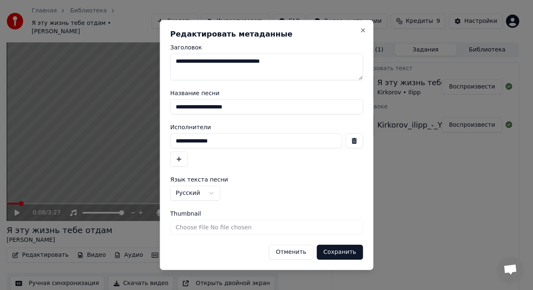
click at [249, 107] on input "**********" at bounding box center [266, 106] width 193 height 15
drag, startPoint x: 249, startPoint y: 107, endPoint x: 174, endPoint y: 112, distance: 75.1
click at [174, 112] on input "**********" at bounding box center [266, 106] width 193 height 15
type input "**********"
click at [229, 144] on input "**********" at bounding box center [256, 141] width 172 height 15
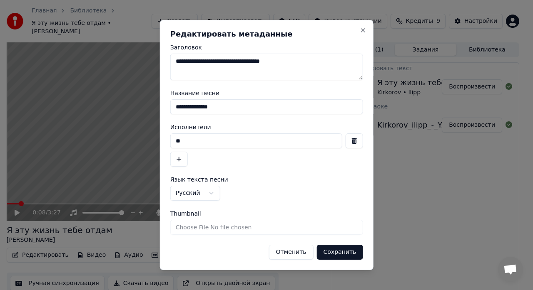
type input "*"
type input "**********"
click at [337, 250] on button "Сохранить" at bounding box center [340, 252] width 46 height 15
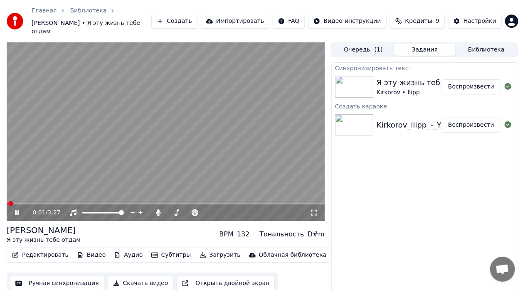
click at [7, 203] on span at bounding box center [8, 204] width 2 height 2
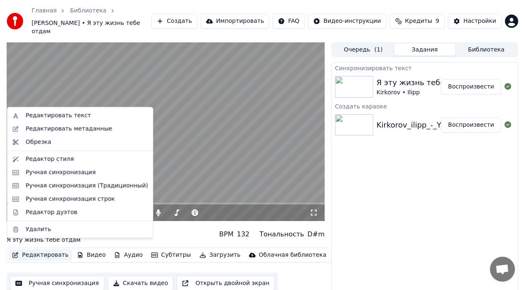
click at [40, 250] on button "Редактировать" at bounding box center [40, 256] width 63 height 12
click at [71, 129] on div "Редактировать метаданные" at bounding box center [69, 129] width 87 height 8
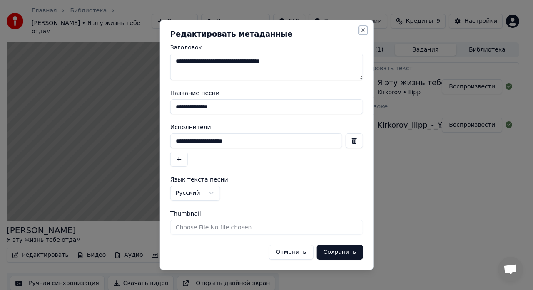
click at [362, 31] on button "Close" at bounding box center [362, 30] width 7 height 7
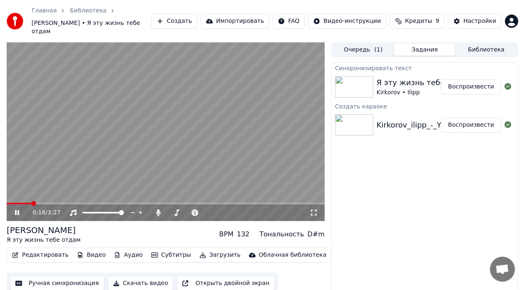
click at [17, 210] on icon at bounding box center [22, 213] width 19 height 7
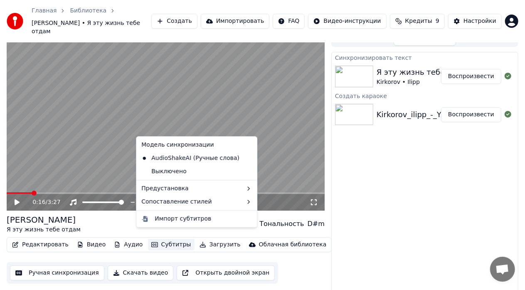
click at [161, 239] on button "Субтитры" at bounding box center [171, 245] width 47 height 12
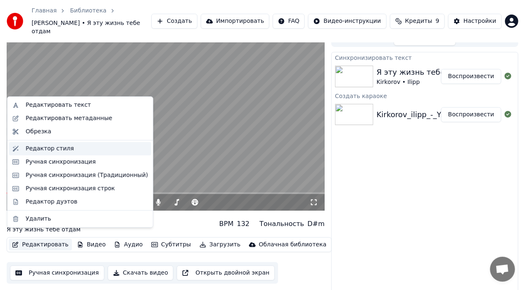
click at [50, 149] on div "Редактор стиля" at bounding box center [50, 149] width 48 height 8
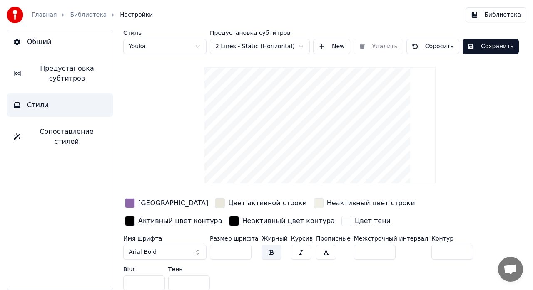
click at [294, 96] on video at bounding box center [319, 125] width 231 height 116
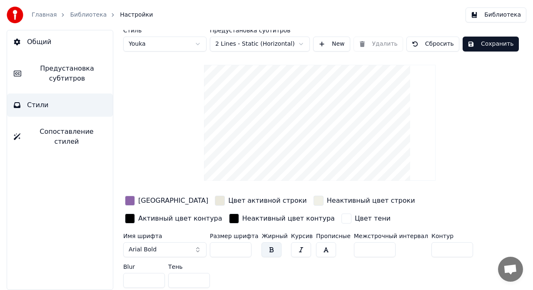
click at [71, 72] on span "Предустановка субтитров" at bounding box center [67, 74] width 78 height 20
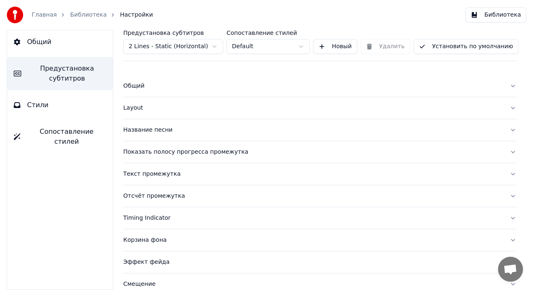
click at [132, 86] on div "Общий" at bounding box center [312, 86] width 379 height 8
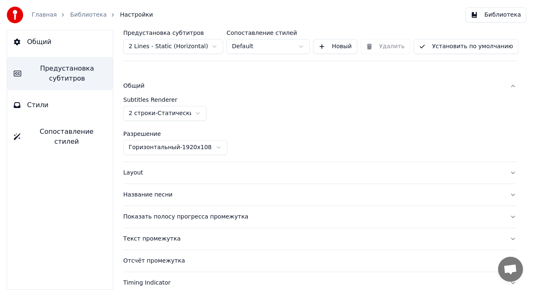
click at [51, 106] on button "Стили" at bounding box center [60, 105] width 106 height 23
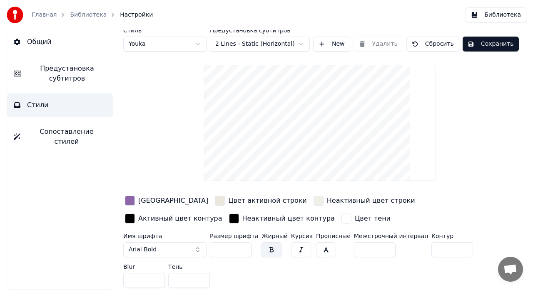
click at [196, 250] on button "Arial Bold" at bounding box center [164, 250] width 83 height 15
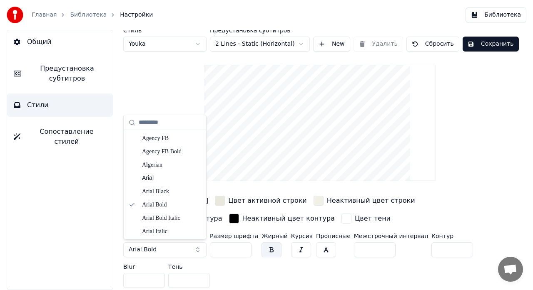
click at [198, 247] on button "Arial Bold" at bounding box center [164, 250] width 83 height 15
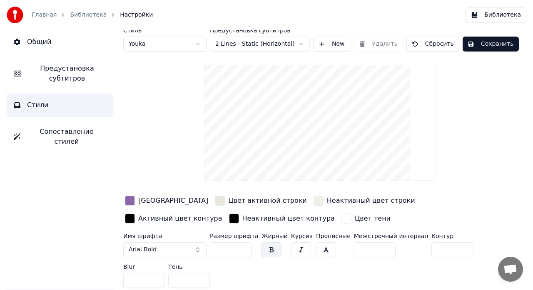
click at [198, 247] on button "Arial Bold" at bounding box center [164, 250] width 83 height 15
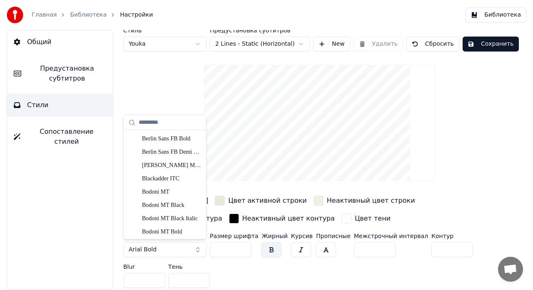
scroll to position [437, 0]
click at [170, 168] on div "[PERSON_NAME] MT Condensed" at bounding box center [171, 167] width 59 height 8
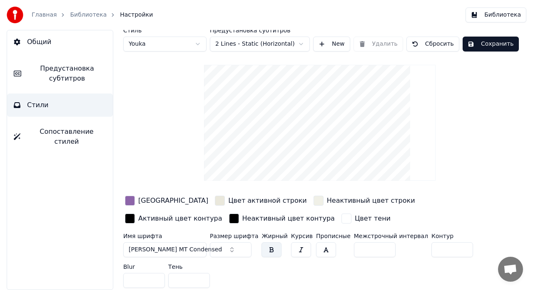
click at [200, 249] on button "[PERSON_NAME] MT Condensed" at bounding box center [164, 250] width 83 height 15
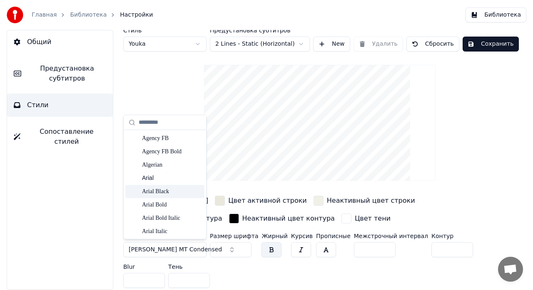
click at [164, 193] on div "Arial Black" at bounding box center [171, 192] width 59 height 8
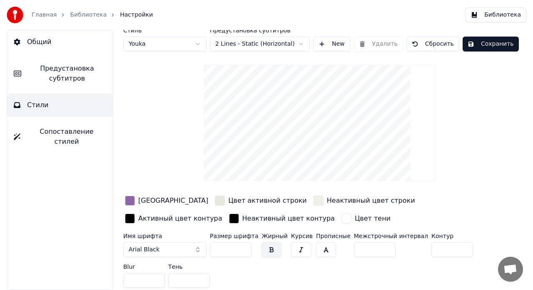
click at [196, 248] on button "Arial Black" at bounding box center [164, 250] width 83 height 15
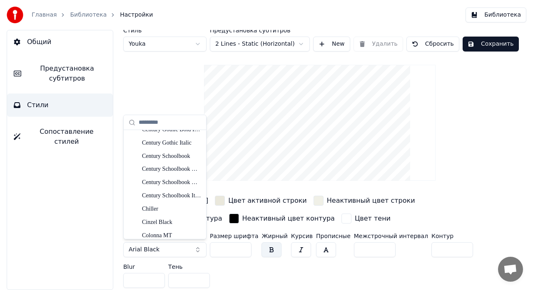
scroll to position [1265, 0]
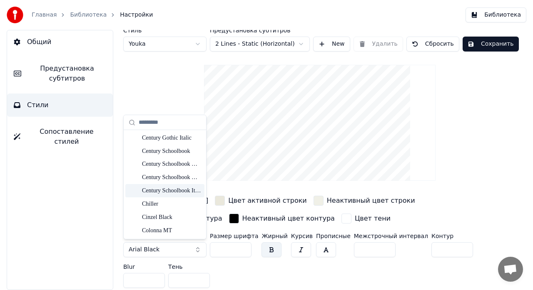
click at [170, 192] on div "Century Schoolbook Italic" at bounding box center [171, 191] width 59 height 8
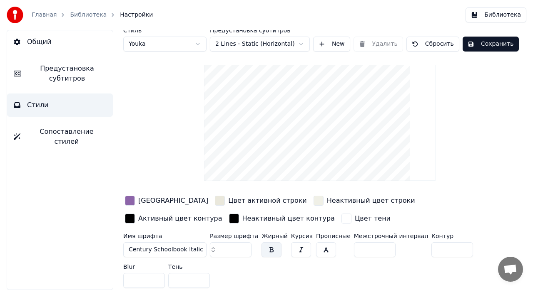
click at [205, 250] on button "Century Schoolbook Italic" at bounding box center [164, 250] width 83 height 15
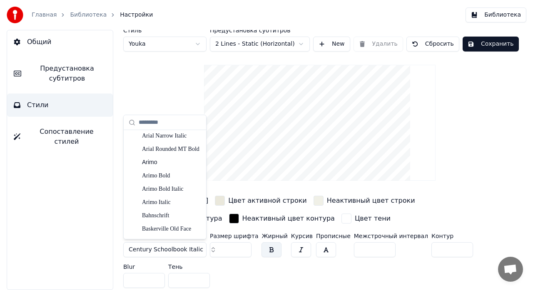
scroll to position [150, 0]
click at [155, 174] on div "Arimo Bold" at bounding box center [171, 175] width 59 height 8
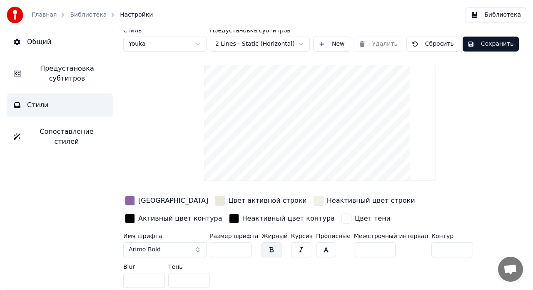
click at [196, 249] on button "Arimo Bold" at bounding box center [164, 250] width 83 height 15
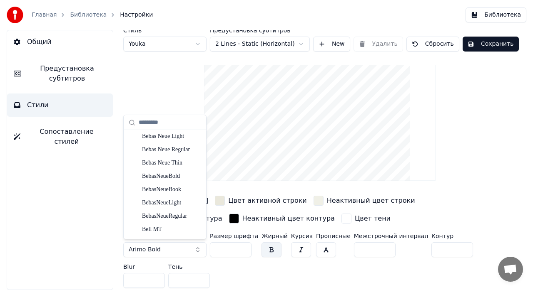
scroll to position [296, 0]
click at [157, 149] on div "Bebas Neue Regular" at bounding box center [171, 149] width 59 height 8
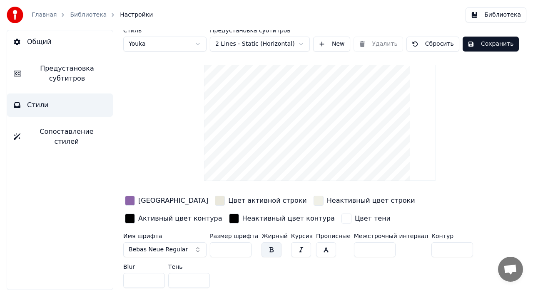
click at [196, 250] on button "Bebas Neue Regular" at bounding box center [164, 250] width 83 height 15
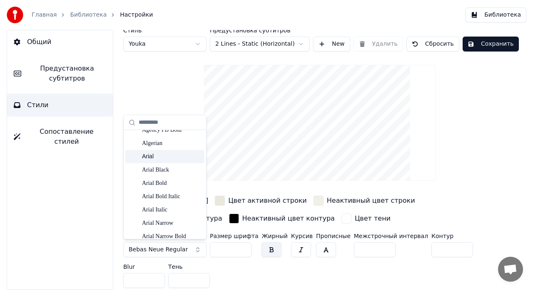
scroll to position [24, 0]
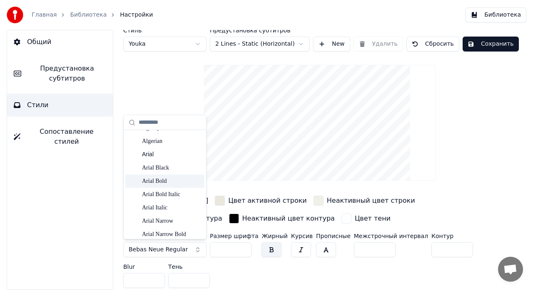
click at [166, 182] on div "Arial Bold" at bounding box center [171, 181] width 59 height 8
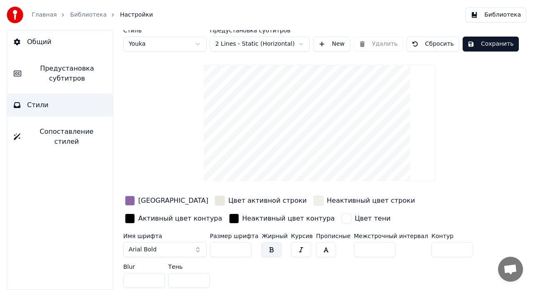
click at [131, 203] on div "button" at bounding box center [130, 201] width 10 height 10
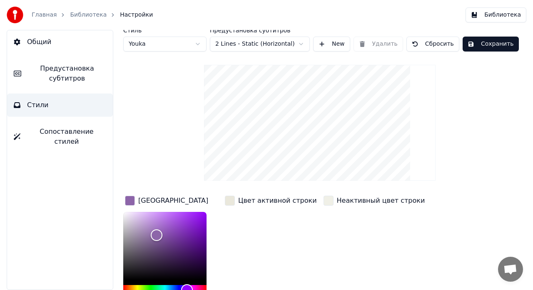
click at [170, 113] on div "Стиль Youka Предустановка субтитров 2 Lines - Static (Horizontal) New Удалить С…" at bounding box center [319, 215] width 393 height 376
click at [231, 201] on div "button" at bounding box center [230, 201] width 10 height 10
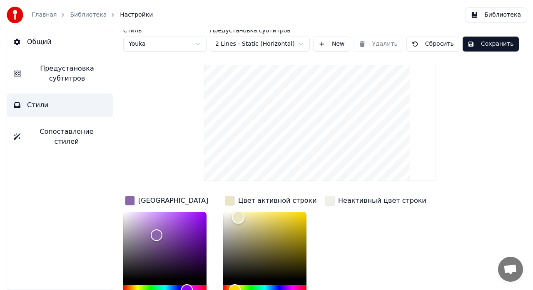
type input "*******"
drag, startPoint x: 229, startPoint y: 216, endPoint x: 239, endPoint y: 217, distance: 10.4
click at [239, 217] on div "Color" at bounding box center [239, 217] width 13 height 13
click at [470, 45] on button "Сохранить" at bounding box center [490, 44] width 56 height 15
click at [85, 15] on link "Библиотека" at bounding box center [88, 15] width 37 height 8
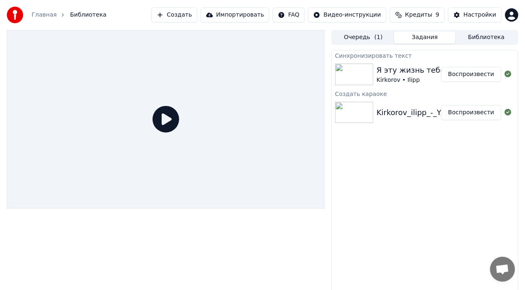
click at [470, 111] on button "Воспроизвести" at bounding box center [471, 112] width 60 height 15
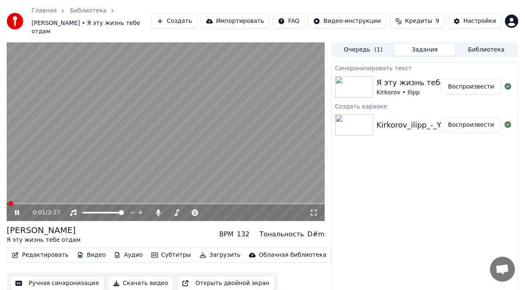
click at [316, 210] on icon at bounding box center [314, 213] width 8 height 7
click at [150, 194] on video at bounding box center [166, 131] width 318 height 179
click at [149, 205] on div "1:41 / 3:27" at bounding box center [166, 213] width 318 height 17
click at [146, 203] on span at bounding box center [85, 204] width 156 height 2
click at [16, 210] on icon at bounding box center [17, 213] width 5 height 6
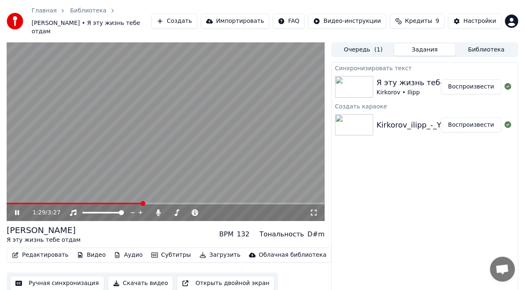
click at [142, 203] on span at bounding box center [75, 204] width 136 height 2
click at [18, 211] on icon at bounding box center [17, 213] width 4 height 5
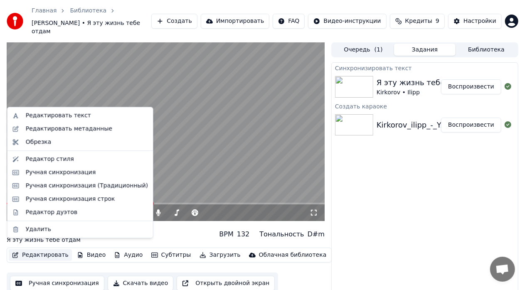
click at [37, 250] on button "Редактировать" at bounding box center [40, 256] width 63 height 12
click at [60, 115] on div "Редактировать текст" at bounding box center [58, 115] width 65 height 8
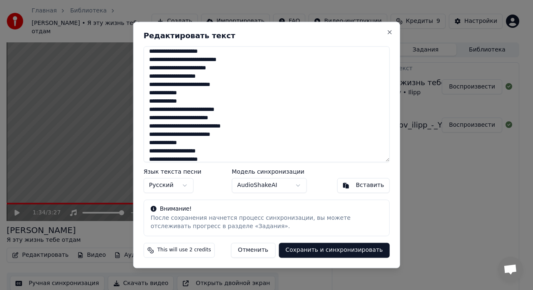
scroll to position [95, 0]
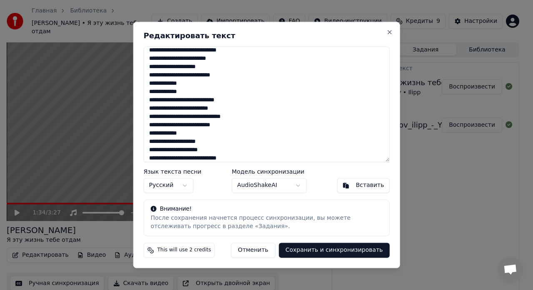
click at [188, 137] on textarea "**********" at bounding box center [267, 104] width 246 height 116
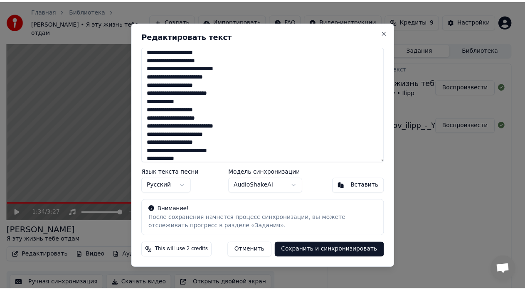
scroll to position [158, 0]
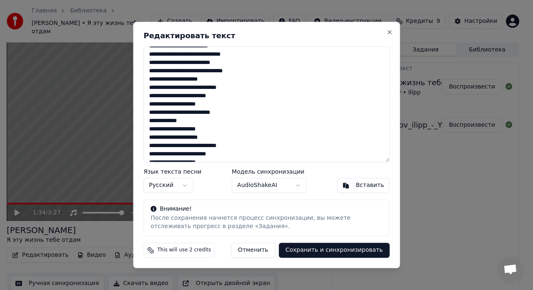
type textarea "**********"
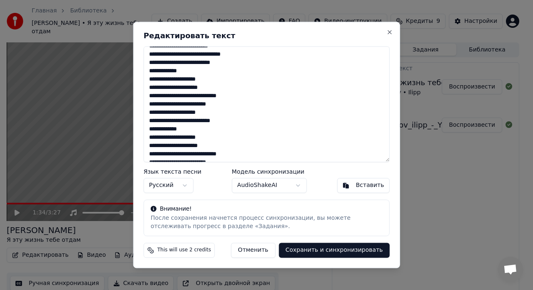
click at [305, 252] on button "Сохранить и синхронизировать" at bounding box center [333, 250] width 111 height 15
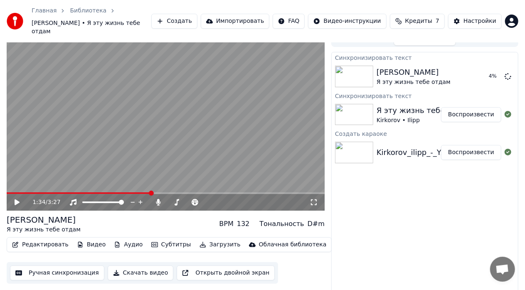
scroll to position [0, 0]
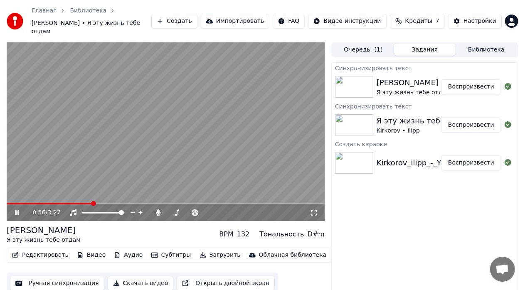
click at [92, 203] on span at bounding box center [50, 204] width 86 height 2
click at [312, 210] on icon at bounding box center [314, 213] width 8 height 7
click at [17, 210] on icon at bounding box center [22, 213] width 19 height 7
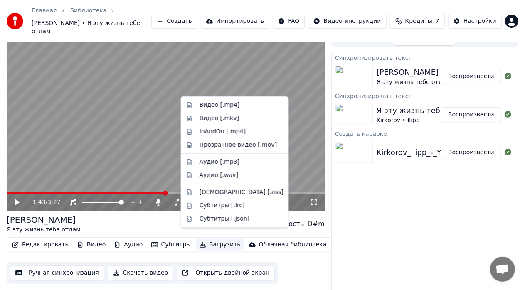
click at [205, 239] on button "Загрузить" at bounding box center [220, 245] width 48 height 12
click at [377, 213] on div "Синхронизировать текст [PERSON_NAME] Я эту жизнь тебе отдам Воспроизвести Синхр…" at bounding box center [425, 175] width 187 height 247
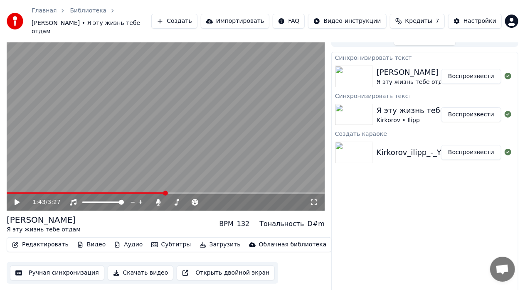
click at [263, 16] on button "Импортировать" at bounding box center [235, 21] width 69 height 15
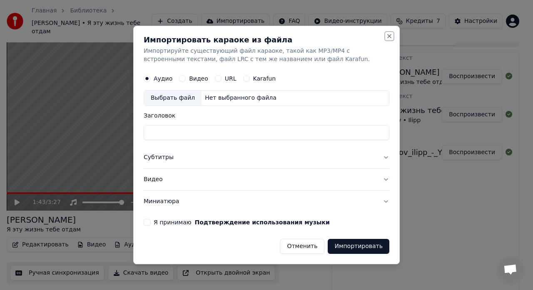
click at [388, 37] on button "Close" at bounding box center [389, 36] width 7 height 7
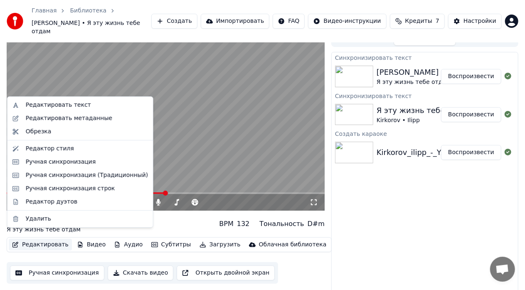
click at [45, 239] on button "Редактировать" at bounding box center [40, 245] width 63 height 12
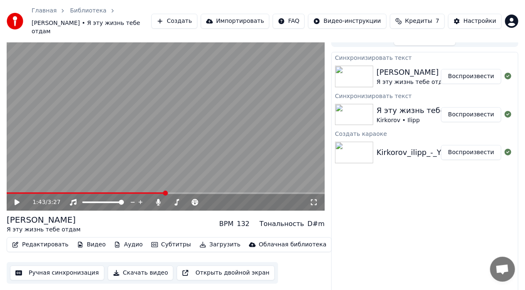
click at [336, 247] on div "Синхронизировать текст [PERSON_NAME] Я эту жизнь тебе отдам Воспроизвести Синхр…" at bounding box center [425, 175] width 187 height 247
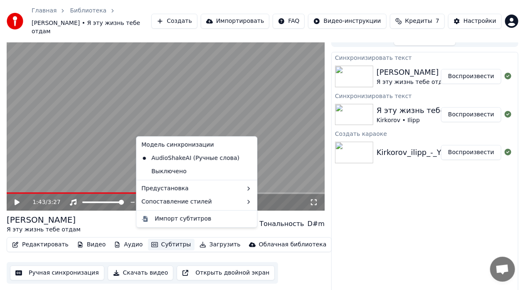
click at [163, 239] on button "Субтитры" at bounding box center [171, 245] width 47 height 12
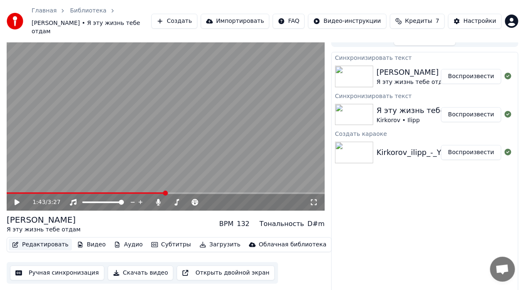
click at [53, 239] on button "Редактировать" at bounding box center [40, 245] width 63 height 12
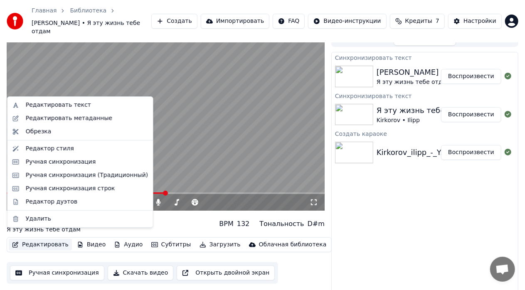
click at [53, 239] on button "Редактировать" at bounding box center [40, 245] width 63 height 12
click at [60, 149] on div "Редактор стиля" at bounding box center [50, 149] width 48 height 8
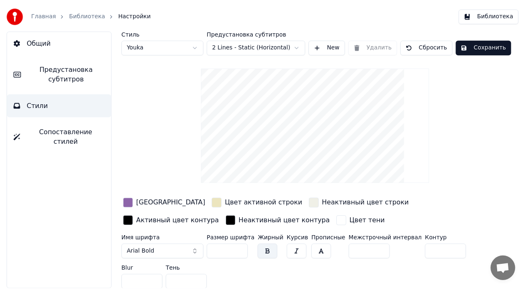
scroll to position [2, 0]
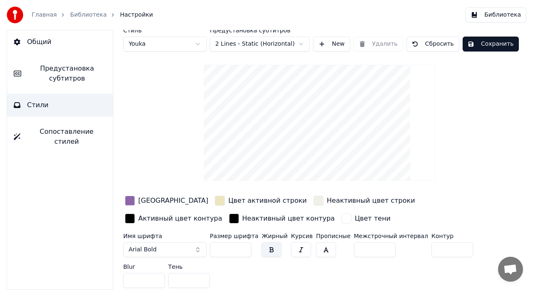
click at [293, 248] on button "button" at bounding box center [301, 250] width 20 height 15
click at [316, 250] on button "button" at bounding box center [326, 250] width 20 height 15
click at [155, 280] on input "*" at bounding box center [144, 280] width 42 height 15
click at [156, 276] on input "*" at bounding box center [144, 280] width 42 height 15
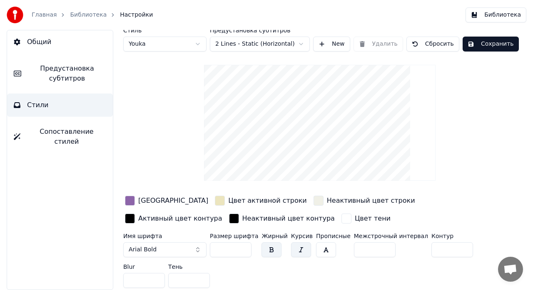
click at [156, 276] on input "*" at bounding box center [144, 280] width 42 height 15
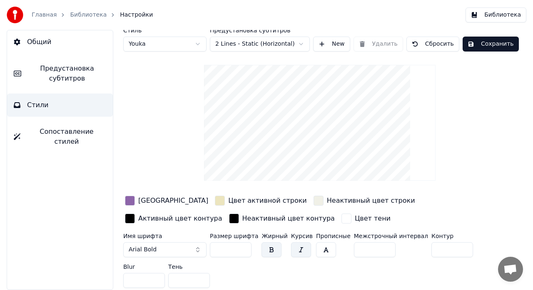
click at [156, 276] on input "*" at bounding box center [144, 280] width 42 height 15
click at [156, 276] on input "**" at bounding box center [144, 280] width 42 height 15
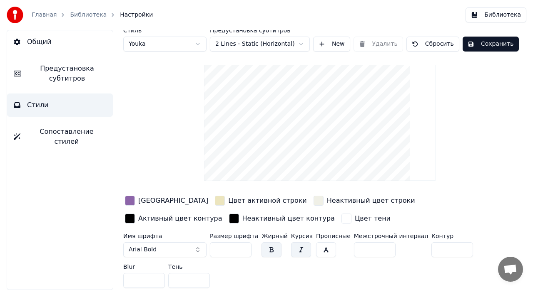
click at [156, 282] on input "**" at bounding box center [144, 280] width 42 height 15
click at [156, 282] on input "*" at bounding box center [144, 280] width 42 height 15
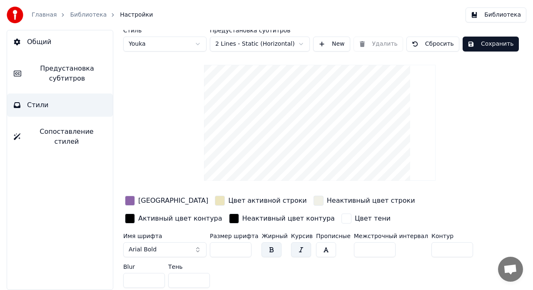
click at [156, 282] on input "*" at bounding box center [144, 280] width 42 height 15
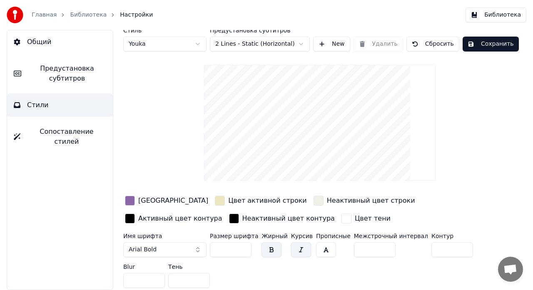
type input "*"
click at [156, 282] on input "*" at bounding box center [144, 280] width 42 height 15
click at [201, 278] on input "*" at bounding box center [189, 280] width 42 height 15
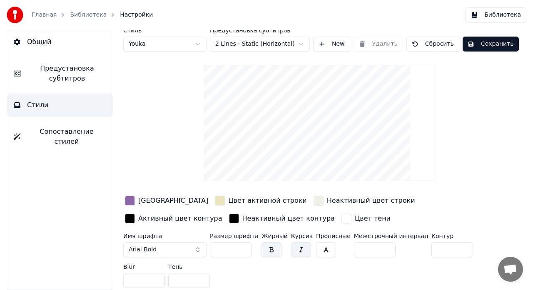
click at [201, 278] on input "*" at bounding box center [189, 280] width 42 height 15
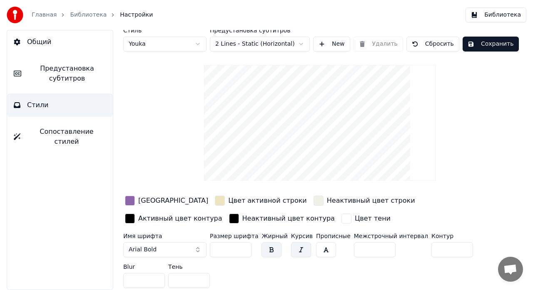
click at [201, 278] on input "*" at bounding box center [189, 280] width 42 height 15
click at [201, 278] on input "**" at bounding box center [189, 280] width 42 height 15
click at [201, 282] on input "*" at bounding box center [189, 280] width 42 height 15
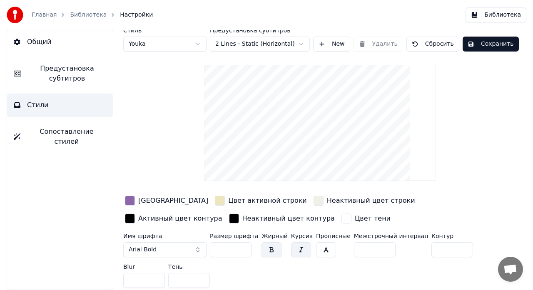
click at [201, 282] on input "*" at bounding box center [189, 280] width 42 height 15
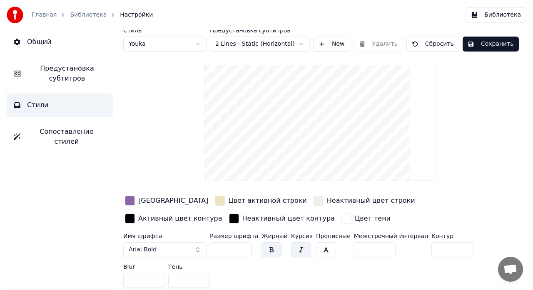
click at [201, 282] on input "*" at bounding box center [189, 280] width 42 height 15
type input "*"
click at [201, 282] on input "*" at bounding box center [189, 280] width 42 height 15
click at [480, 44] on button "Сохранить" at bounding box center [490, 44] width 56 height 15
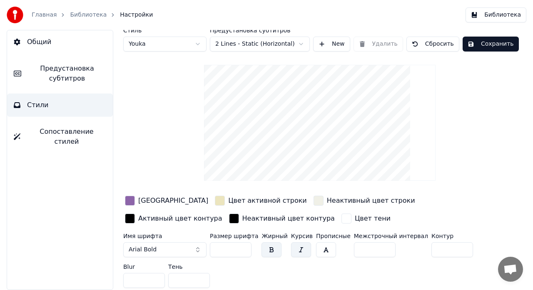
click at [83, 15] on link "Библиотека" at bounding box center [88, 15] width 37 height 8
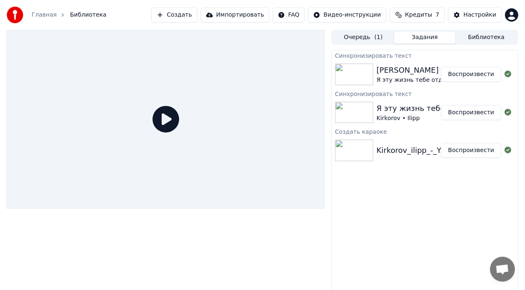
click at [471, 74] on button "Воспроизвести" at bounding box center [471, 74] width 60 height 15
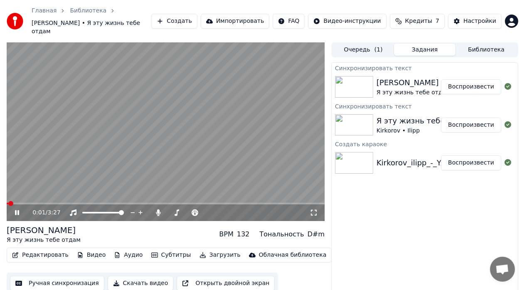
click at [312, 210] on icon at bounding box center [314, 213] width 8 height 7
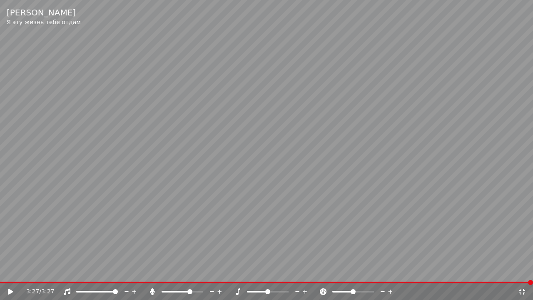
click at [521, 290] on icon at bounding box center [522, 291] width 8 height 7
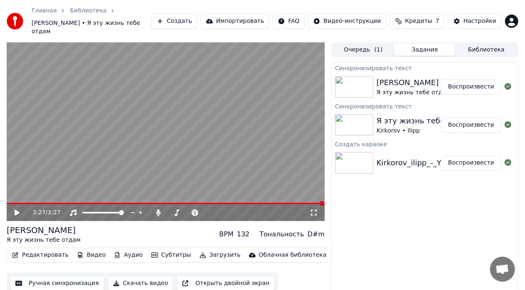
click at [262, 17] on button "Импортировать" at bounding box center [235, 21] width 69 height 15
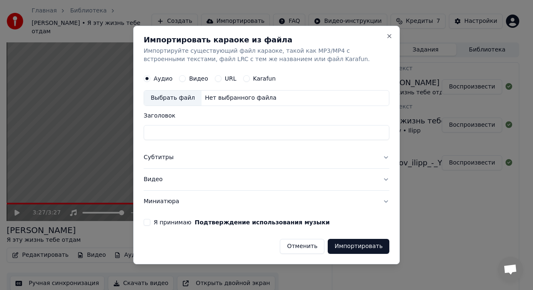
click at [181, 79] on button "Видео" at bounding box center [182, 78] width 7 height 7
click at [392, 34] on button "Close" at bounding box center [389, 36] width 7 height 7
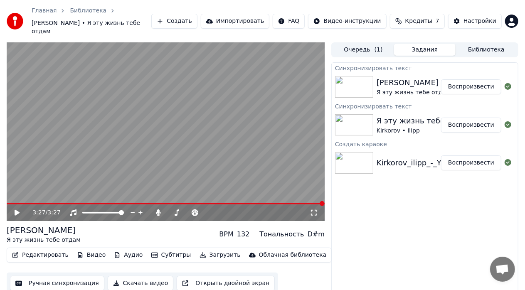
click at [136, 276] on button "Скачать видео" at bounding box center [141, 283] width 66 height 15
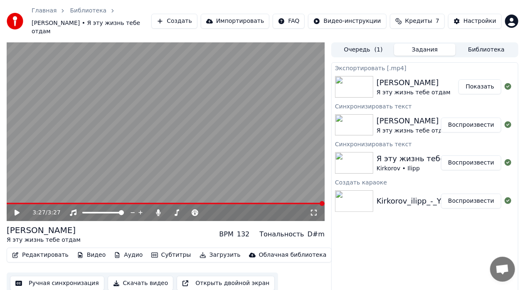
click at [473, 79] on button "Показать" at bounding box center [480, 86] width 43 height 15
